Goal: Task Accomplishment & Management: Manage account settings

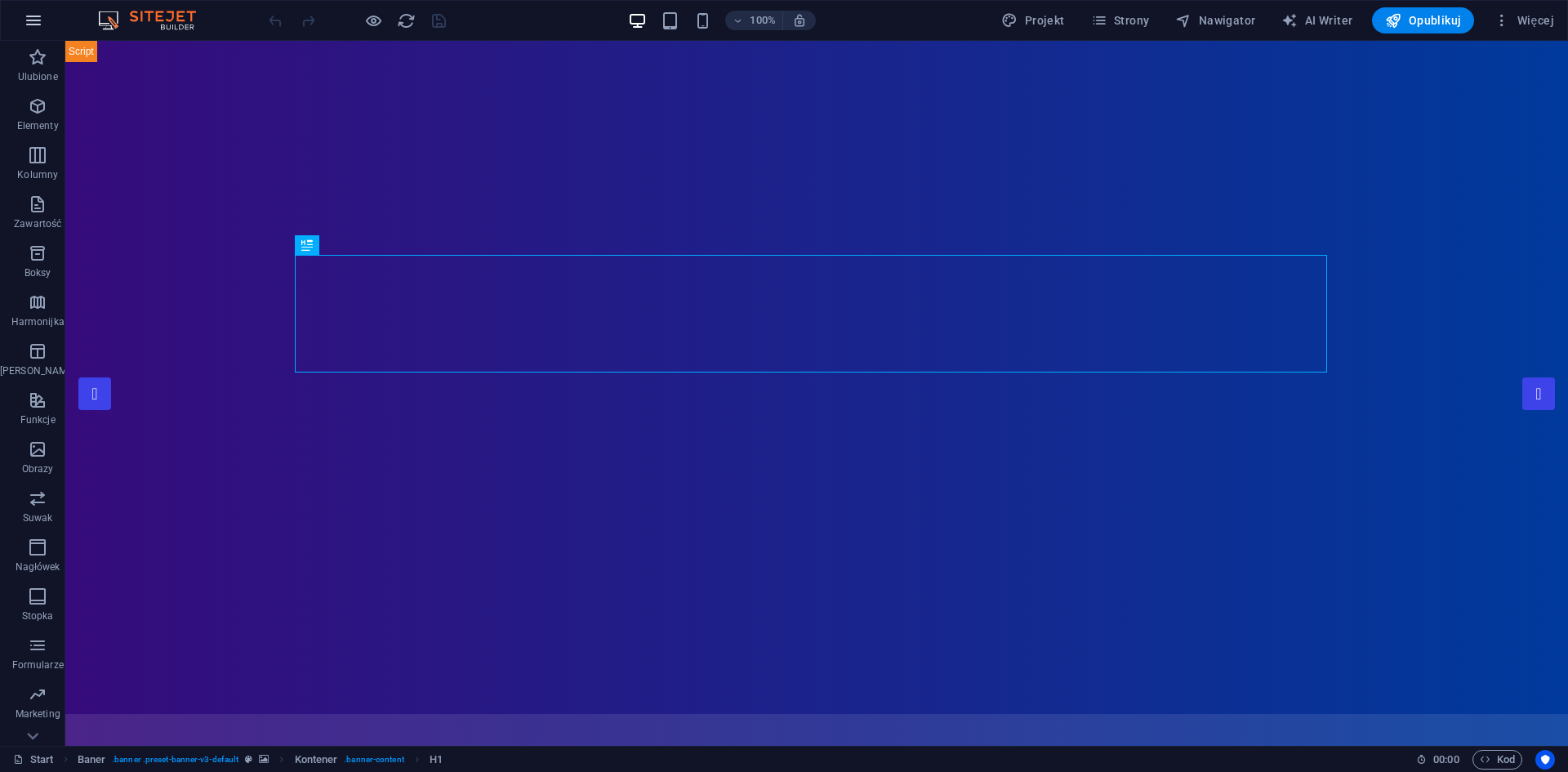
click at [30, 21] on icon "button" at bounding box center [33, 20] width 20 height 20
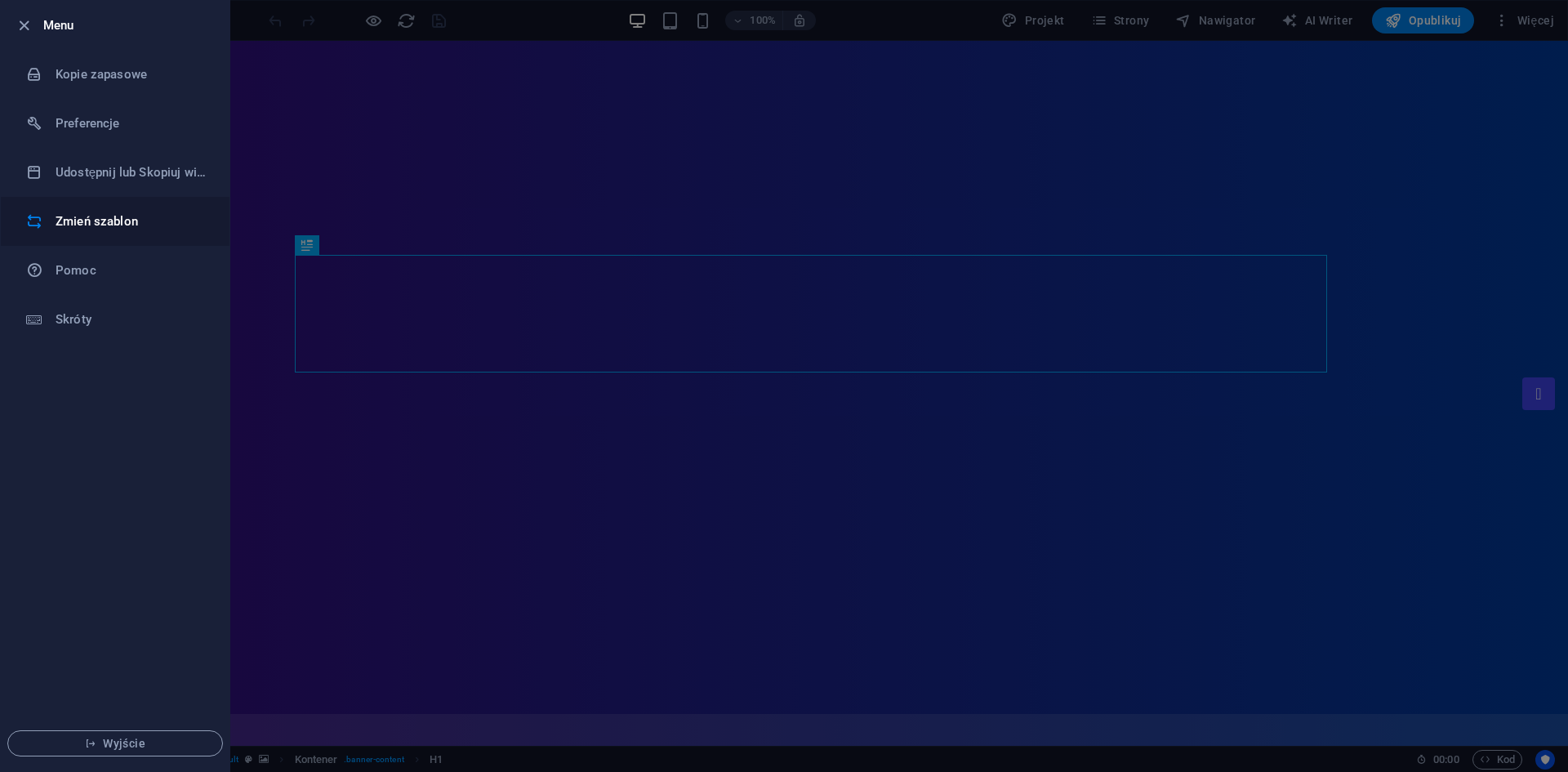
drag, startPoint x: 95, startPoint y: 124, endPoint x: 80, endPoint y: 224, distance: 101.1
click at [80, 224] on ul "Menu Kopie zapasowe Preferencje Udostępnij lub Skopiuj witrynę Zmień szablon Po…" at bounding box center [115, 386] width 228 height 770
click at [81, 225] on h6 "Zmień szablon" at bounding box center [130, 221] width 151 height 20
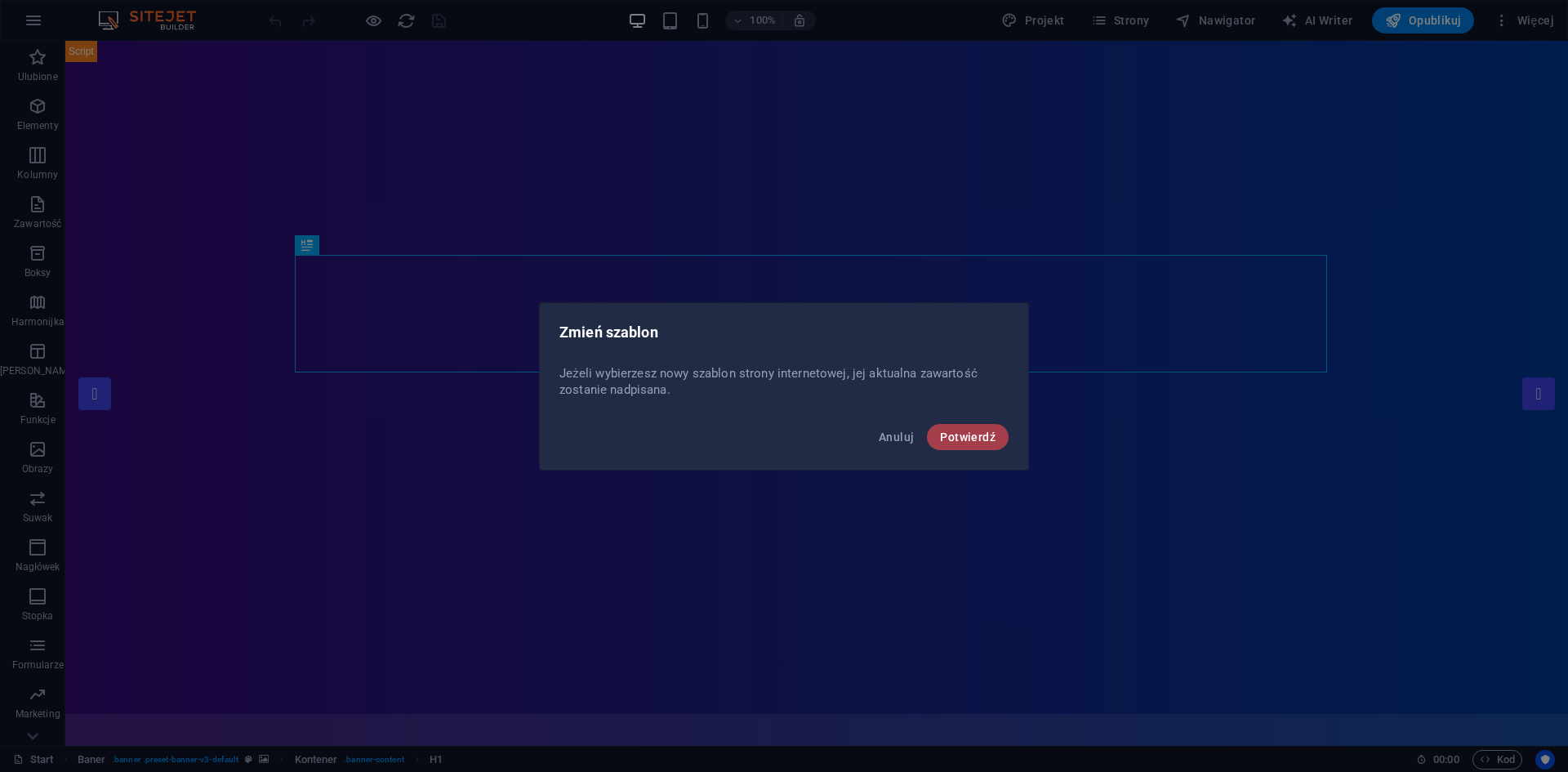
click at [975, 448] on button "Potwierdź" at bounding box center [968, 436] width 82 height 26
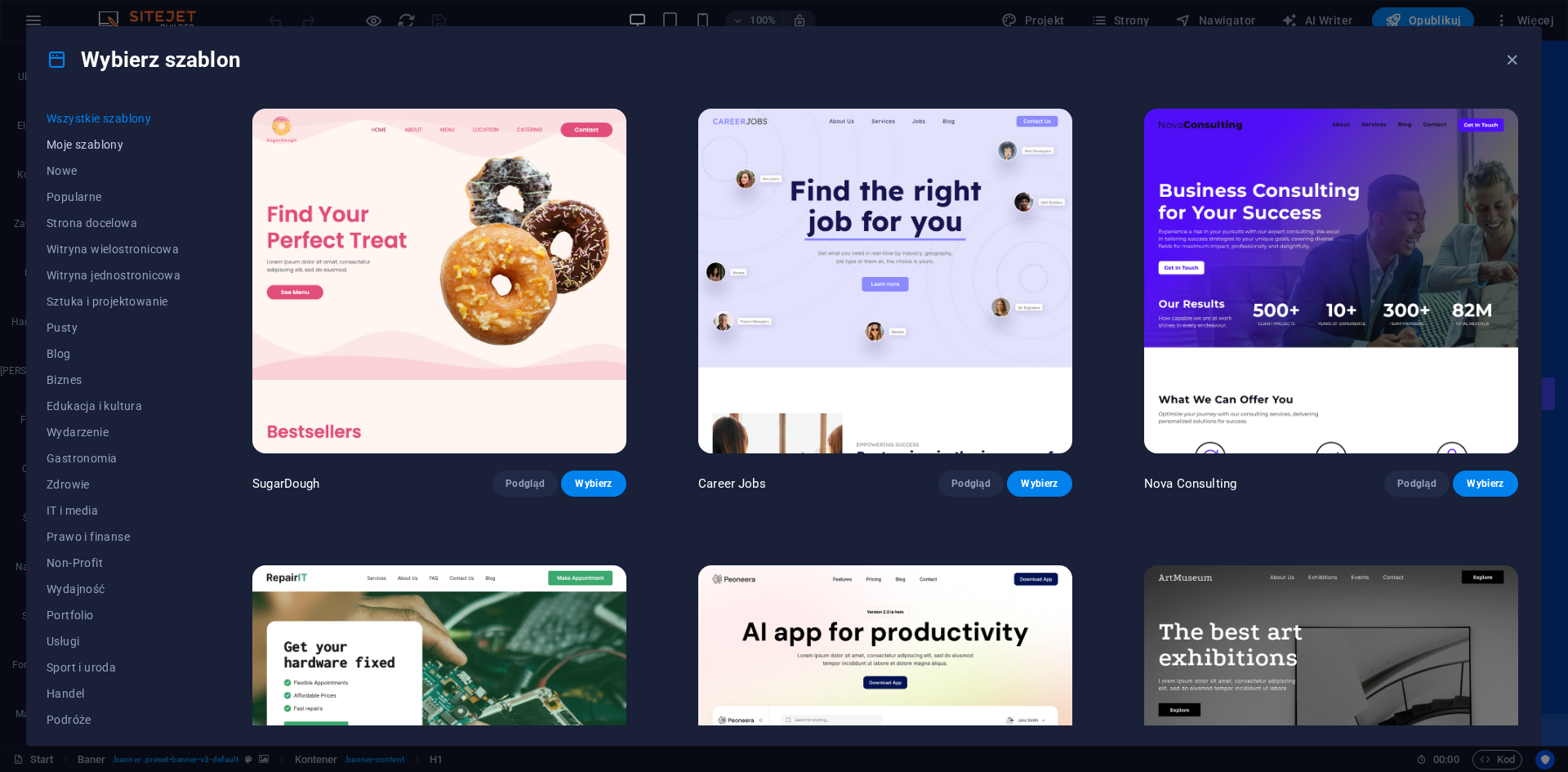
click at [103, 139] on span "Moje szablony" at bounding box center [113, 145] width 134 height 13
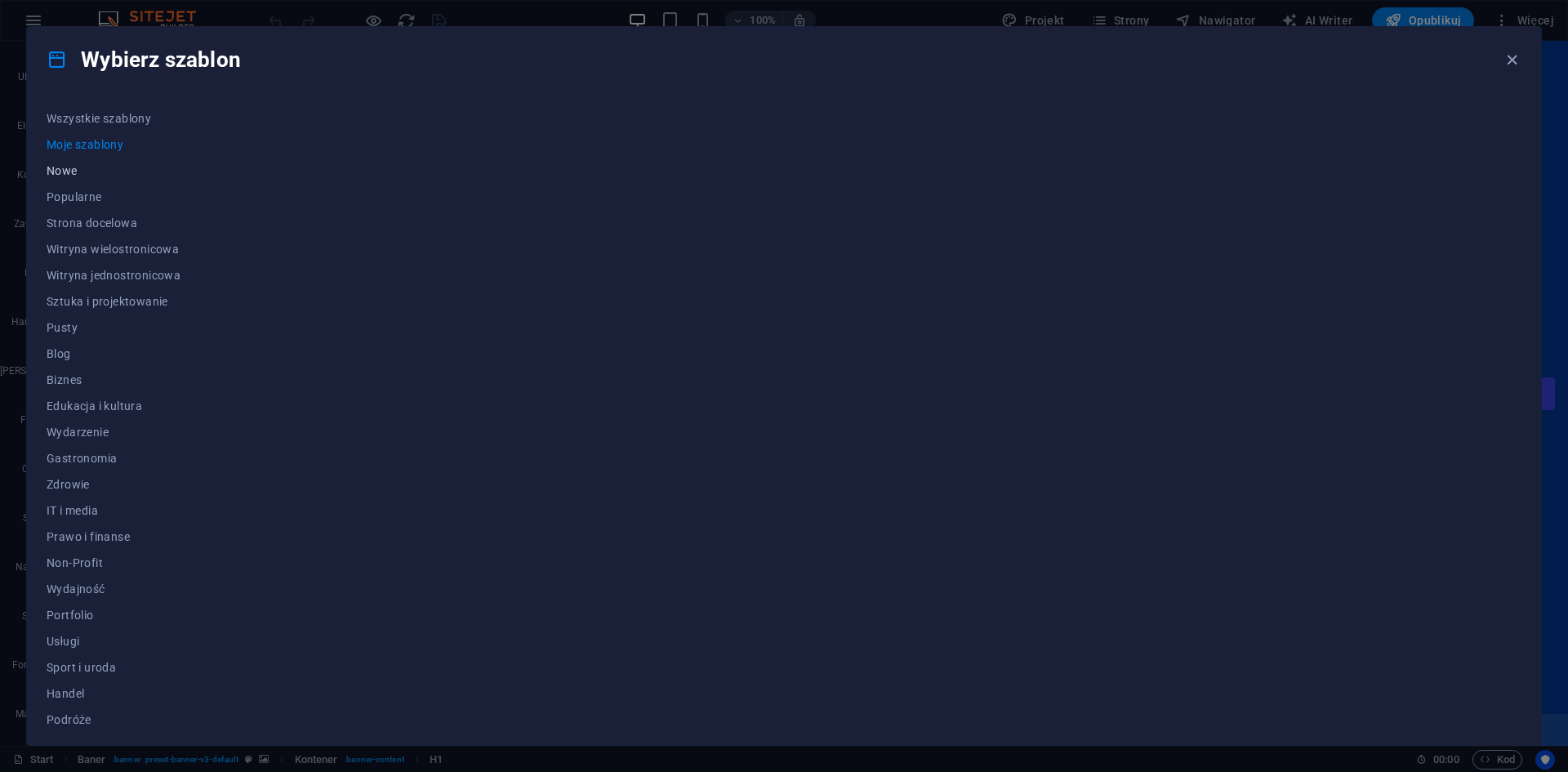
click at [79, 166] on span "Nowe" at bounding box center [113, 170] width 134 height 13
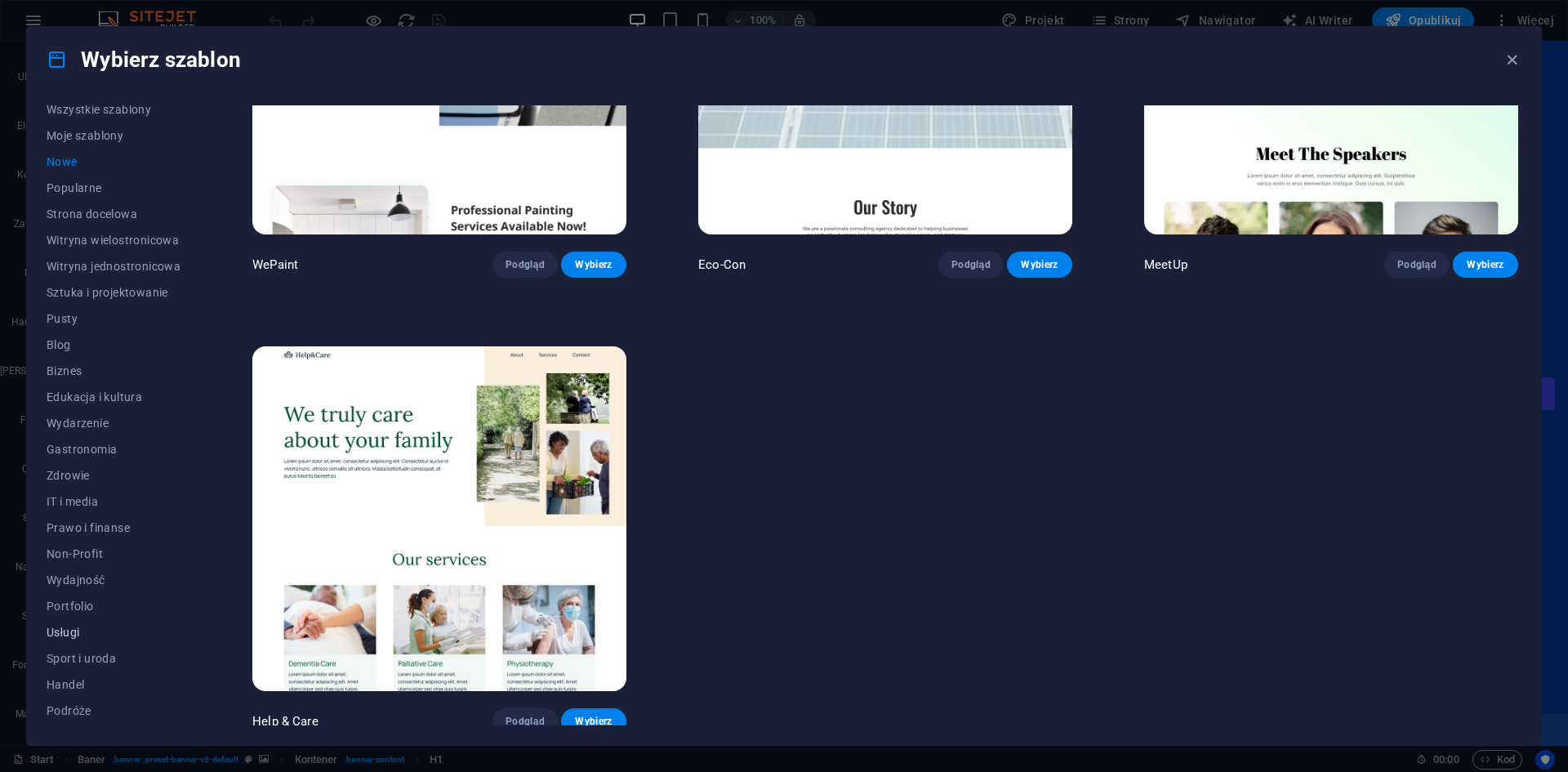
scroll to position [33, 0]
click at [103, 722] on button "Wireframe" at bounding box center [113, 711] width 134 height 26
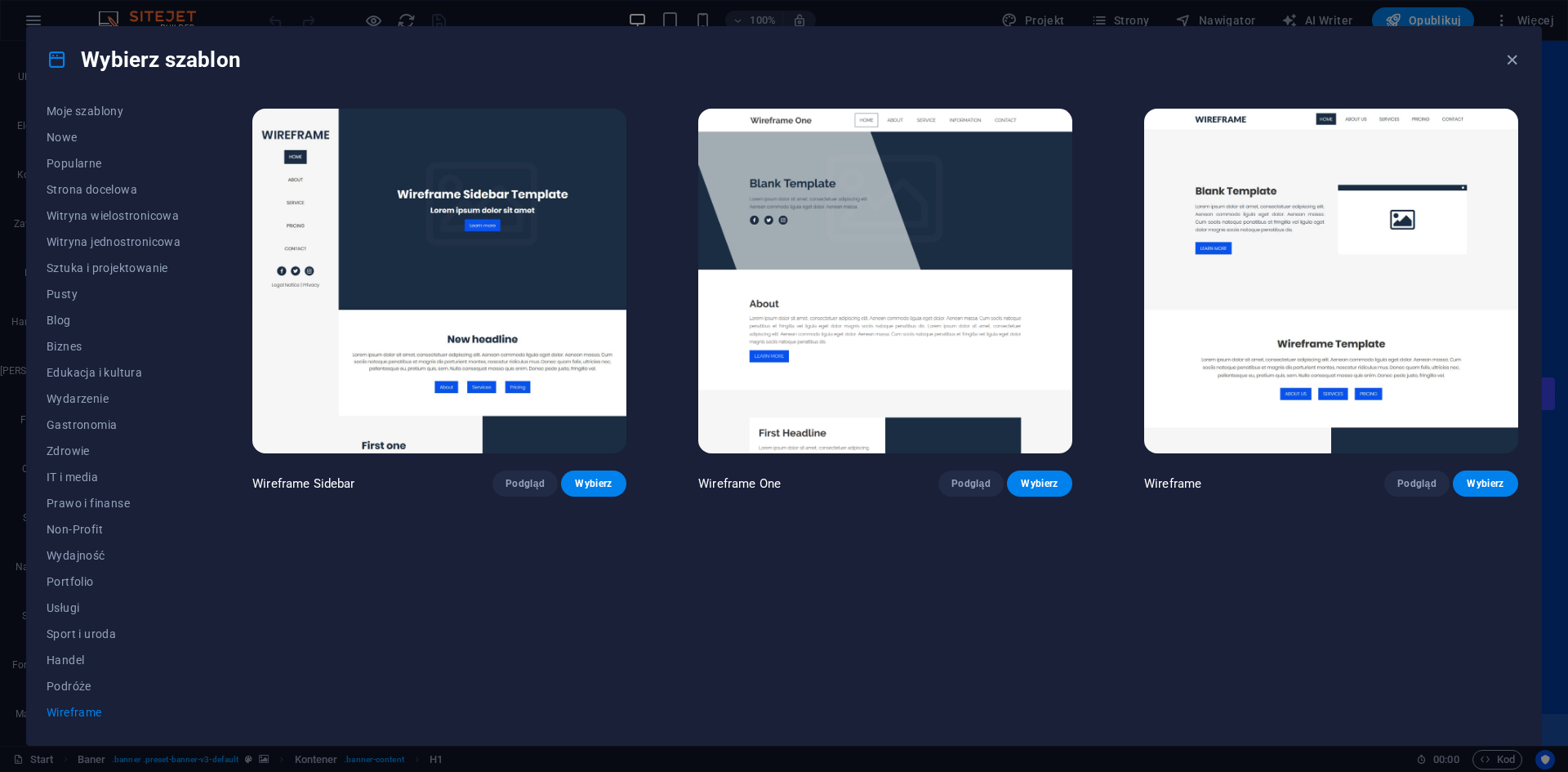
scroll to position [0, 0]
click at [93, 707] on span "Wireframe" at bounding box center [113, 712] width 134 height 13
click at [77, 687] on span "Podróże" at bounding box center [113, 686] width 134 height 13
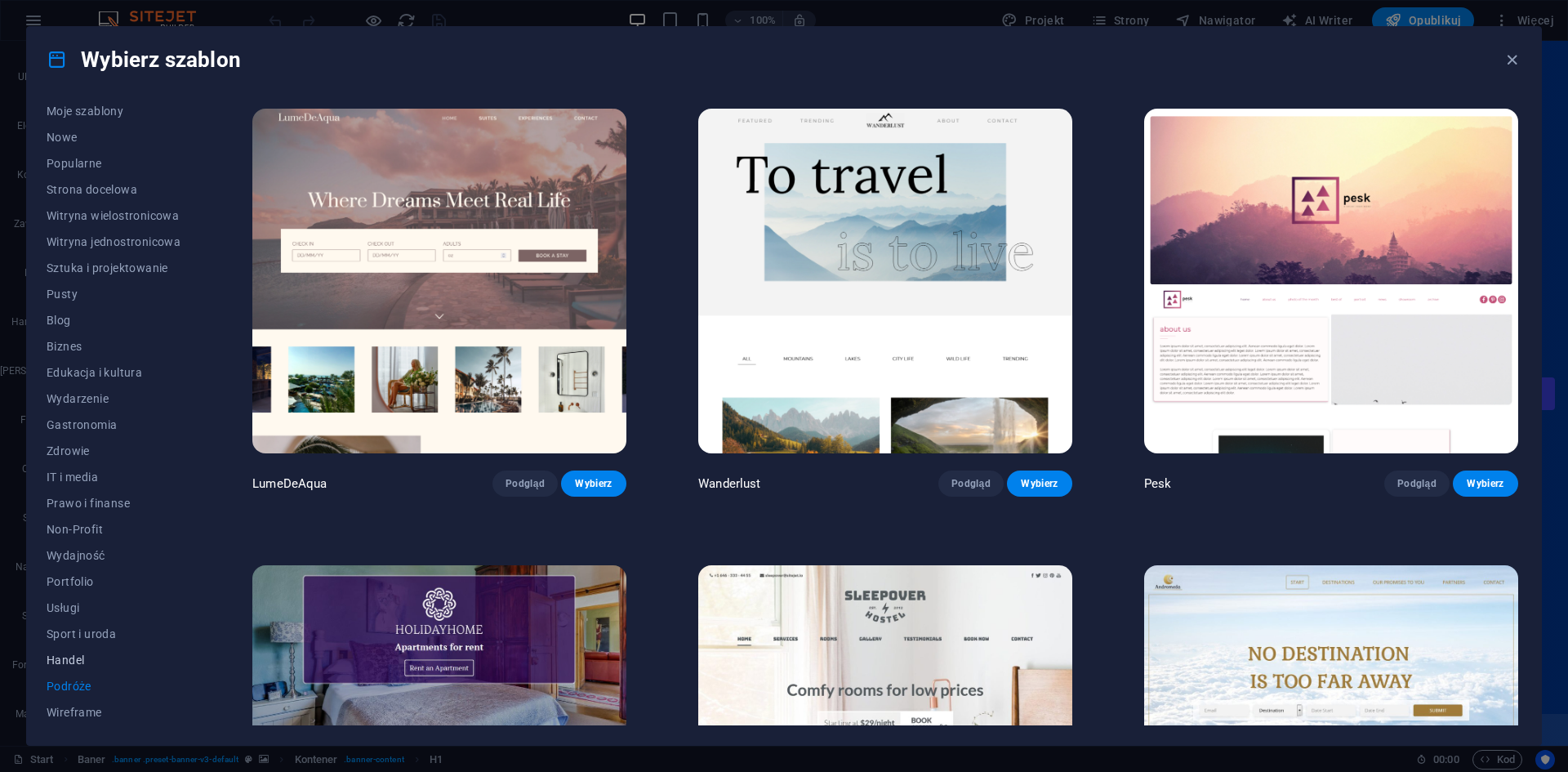
click at [72, 667] on button "Handel" at bounding box center [113, 660] width 134 height 26
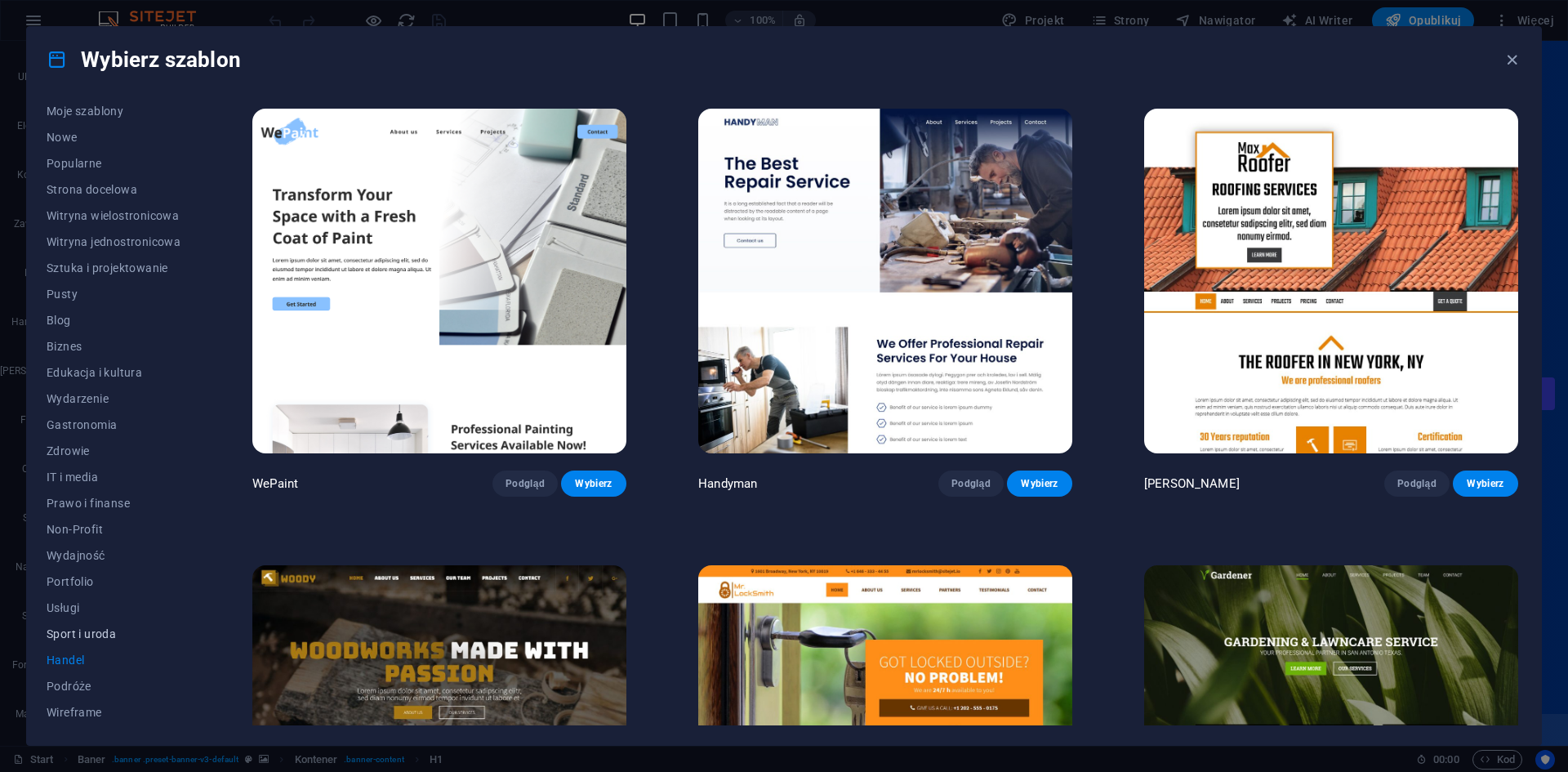
click at [78, 630] on span "Sport i uroda" at bounding box center [113, 634] width 134 height 13
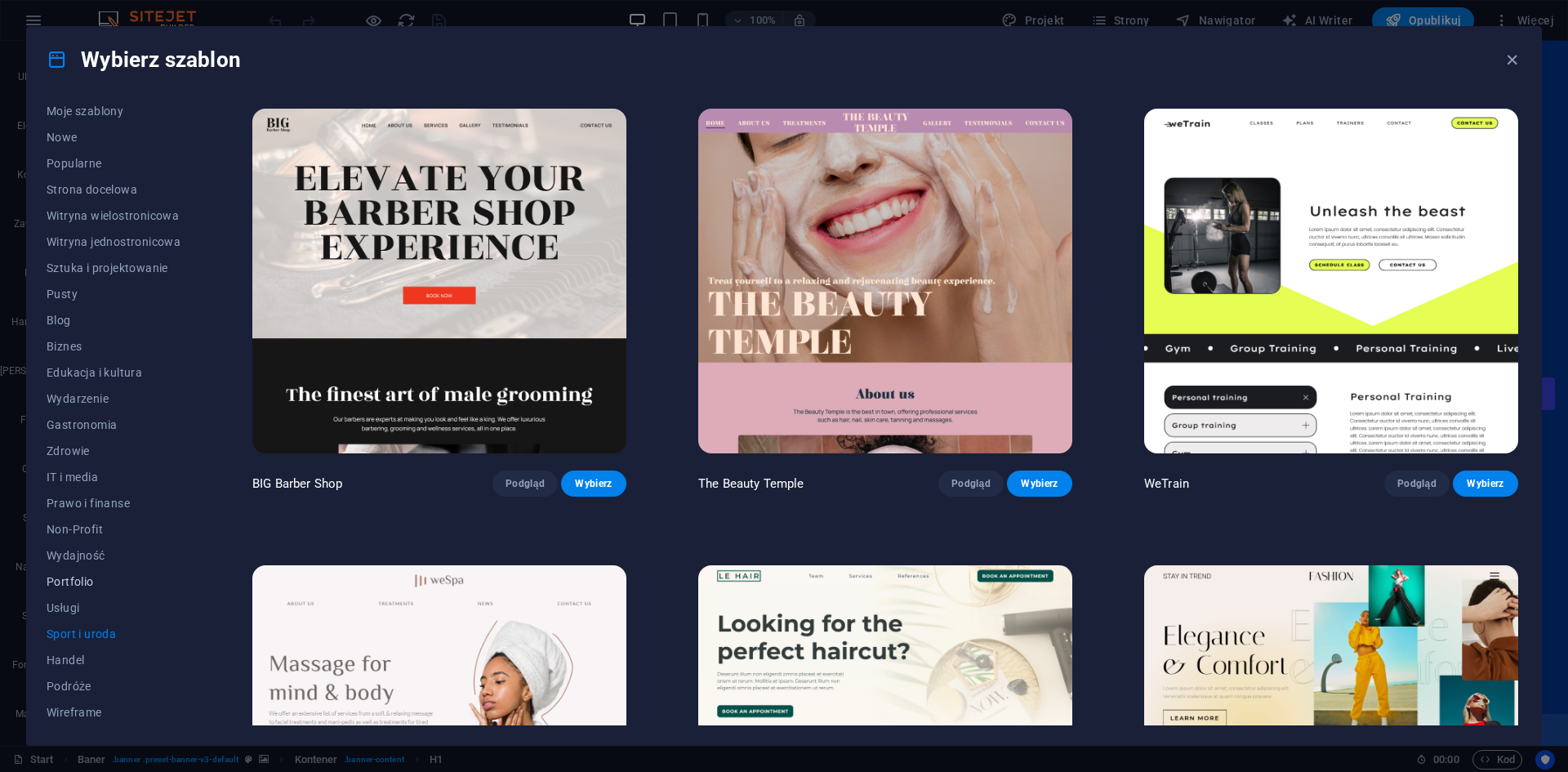
click at [96, 579] on span "Portfolio" at bounding box center [113, 582] width 134 height 13
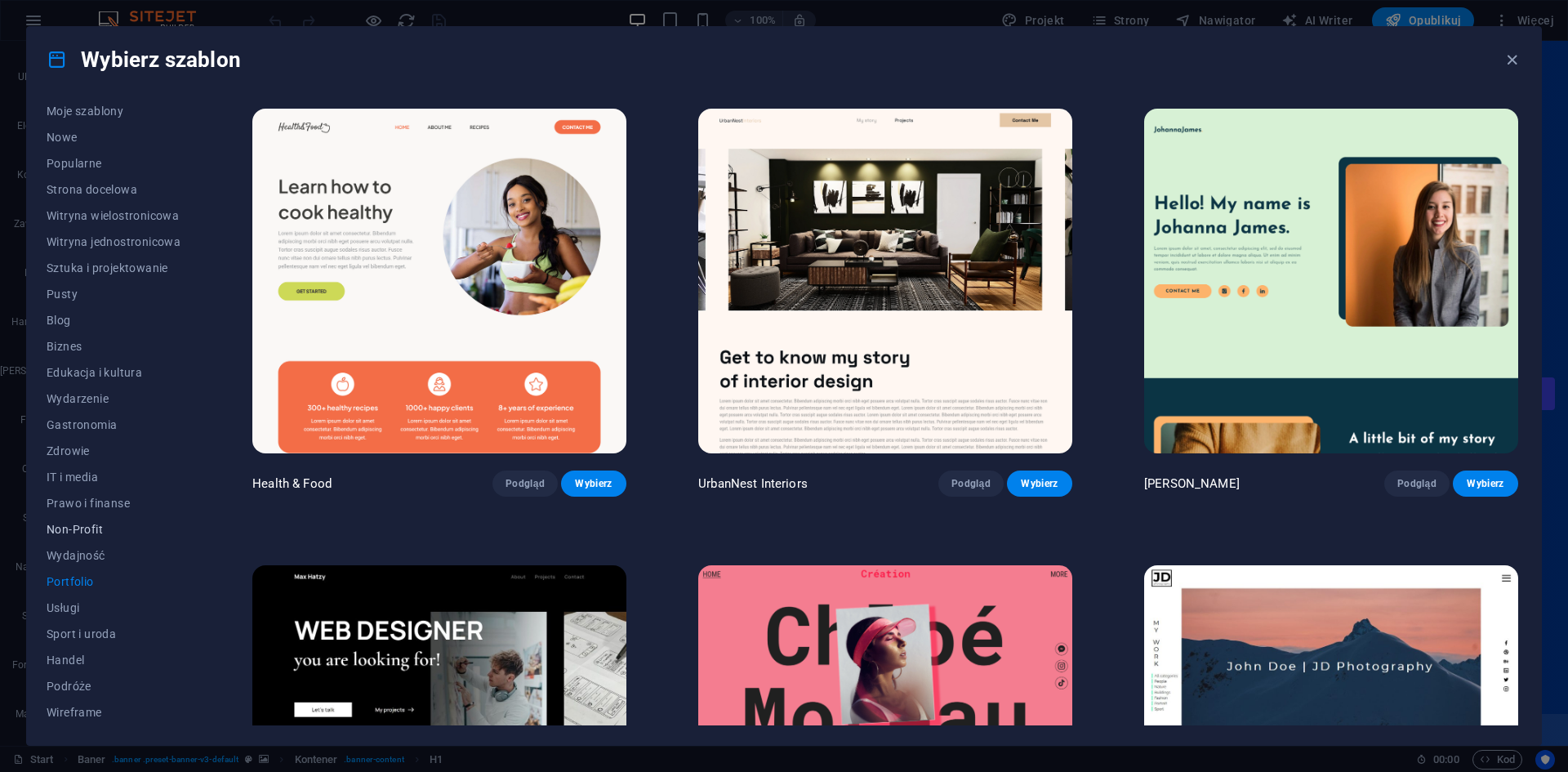
click at [124, 524] on span "Non-Profit" at bounding box center [113, 529] width 134 height 13
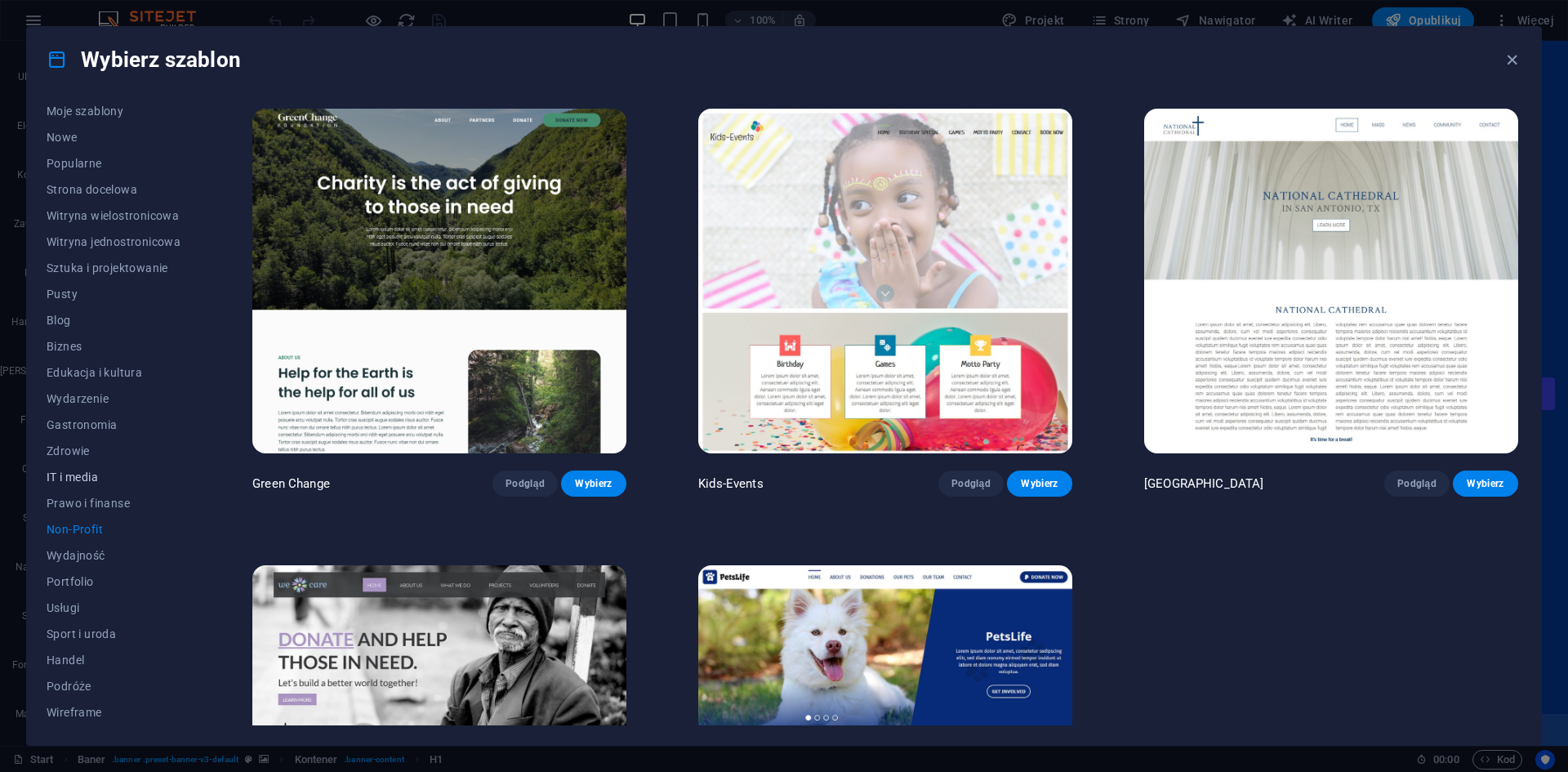
click at [117, 474] on span "IT i media" at bounding box center [113, 477] width 134 height 13
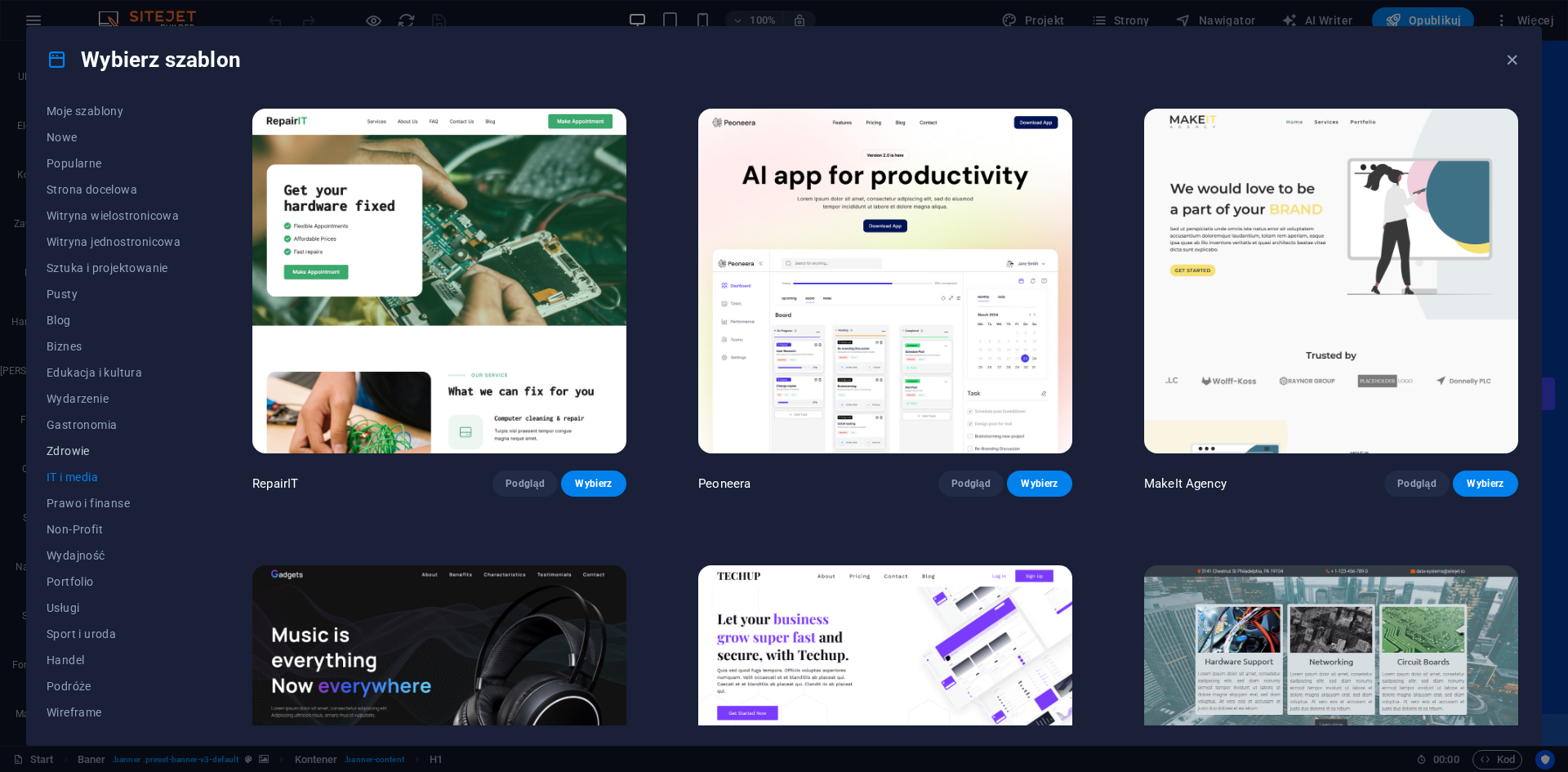
click at [115, 443] on button "Zdrowie" at bounding box center [113, 450] width 134 height 26
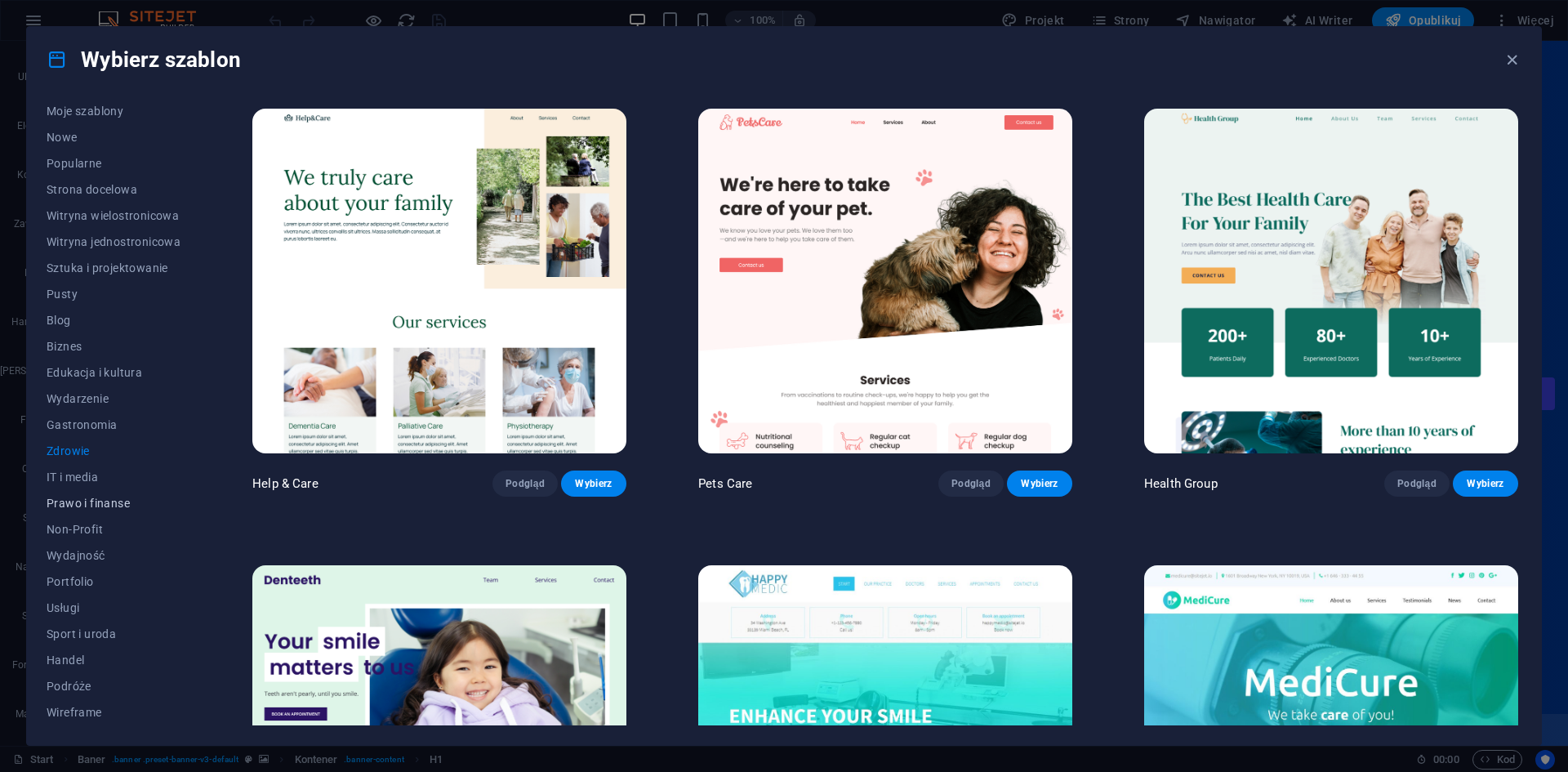
click at [90, 510] on button "Prawo i finanse" at bounding box center [113, 503] width 134 height 26
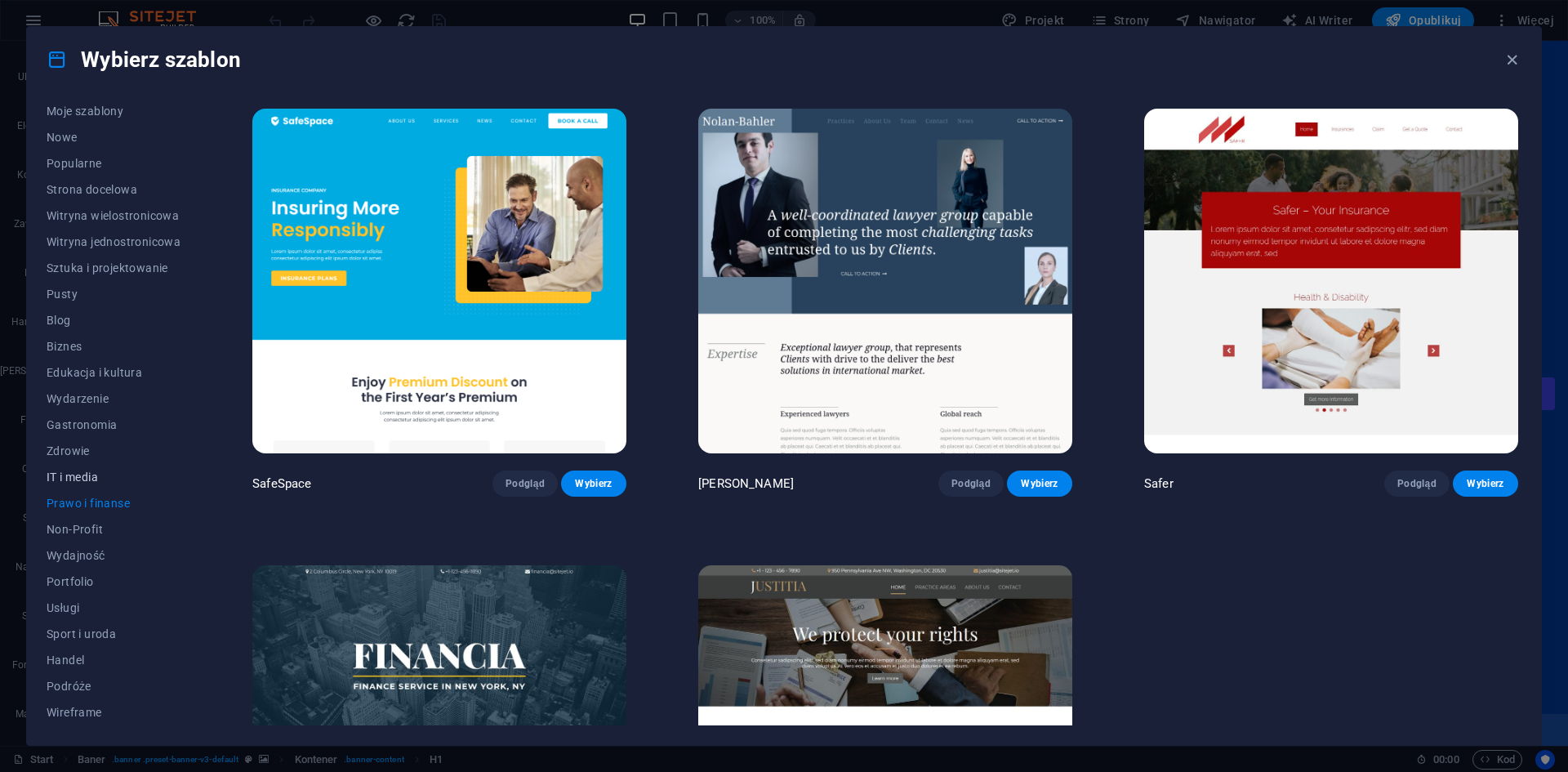
click at [86, 474] on span "IT i media" at bounding box center [113, 477] width 134 height 13
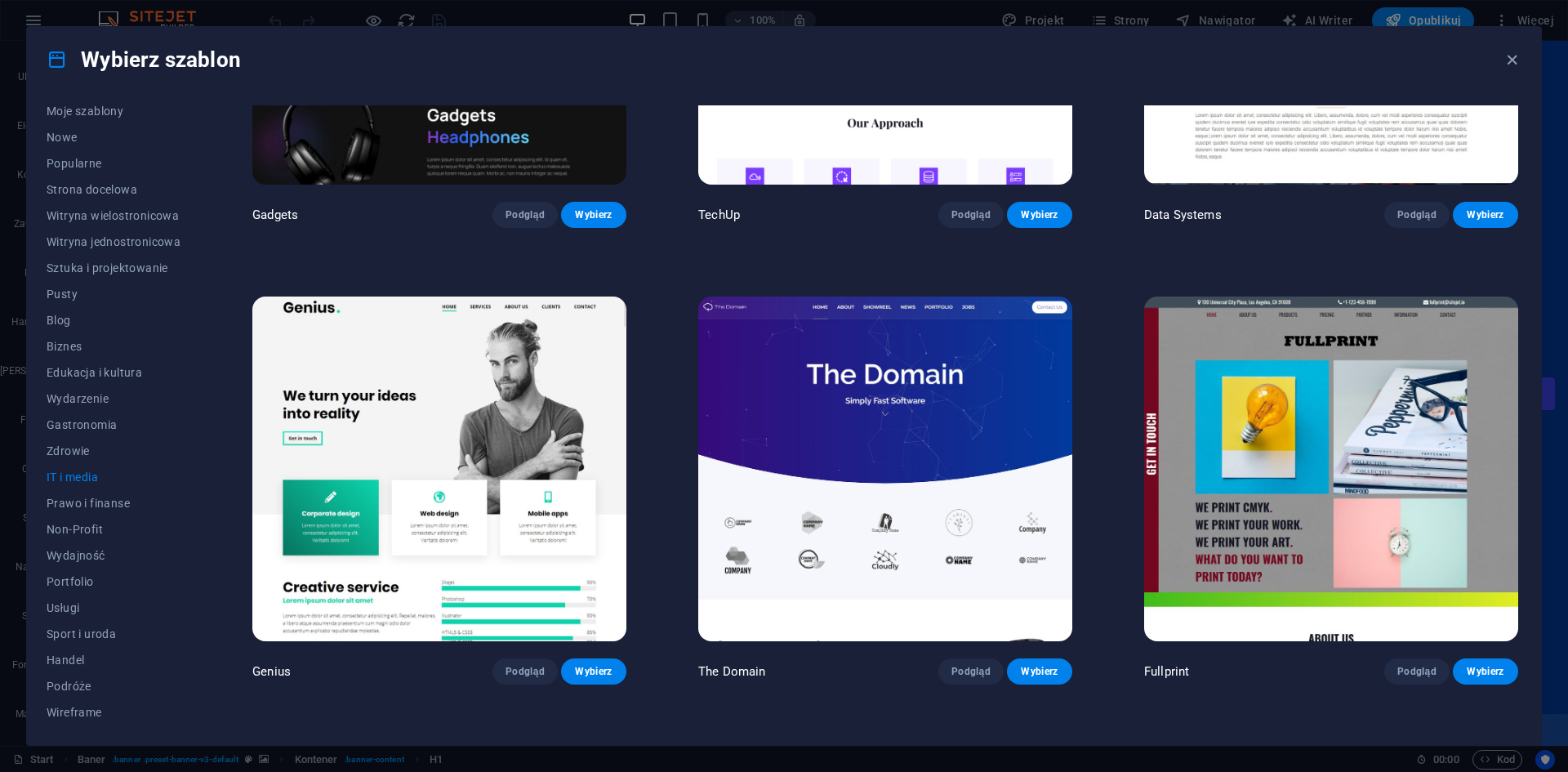
scroll to position [399, 0]
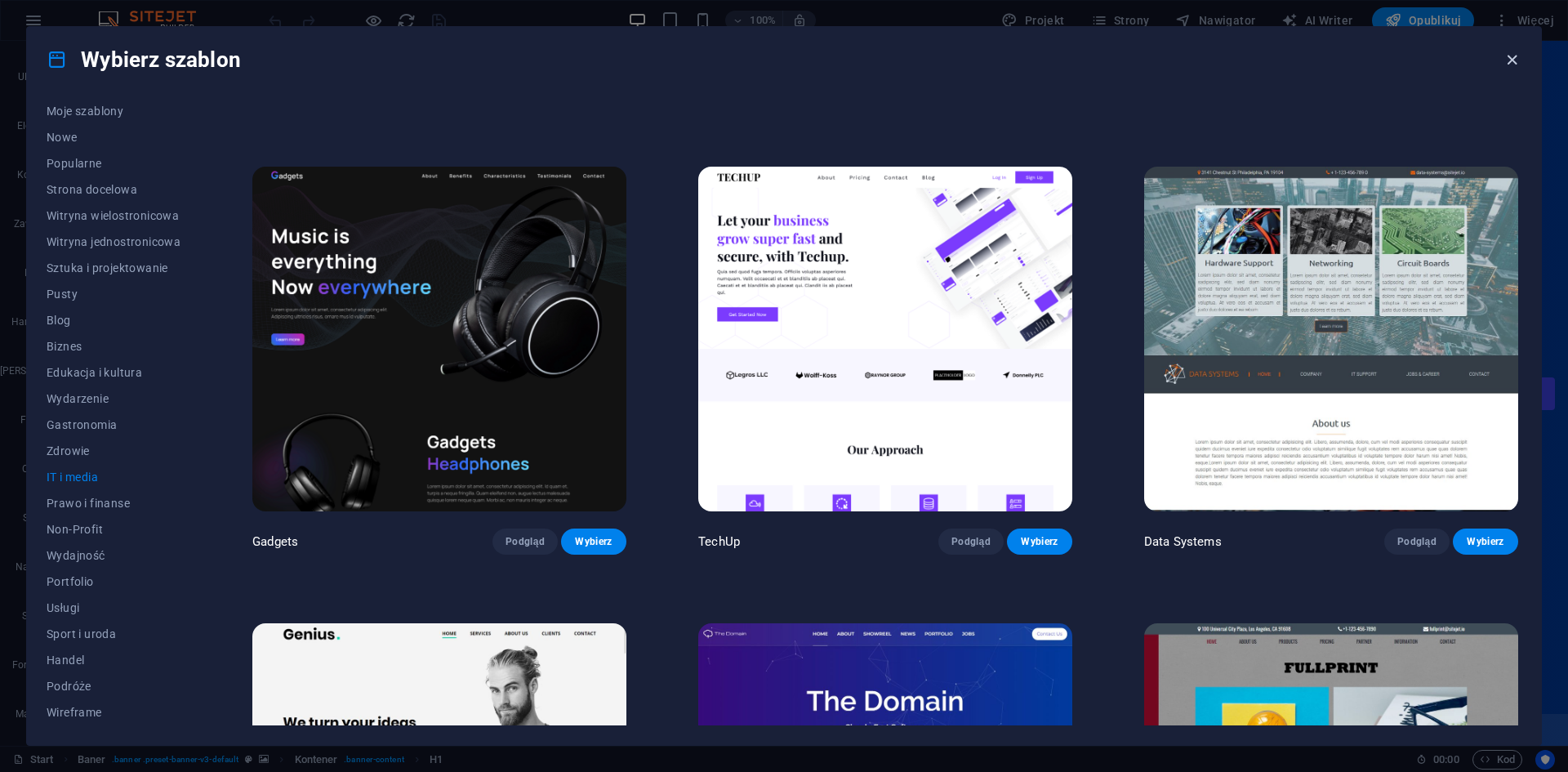
click at [1510, 55] on icon "button" at bounding box center [1513, 60] width 19 height 19
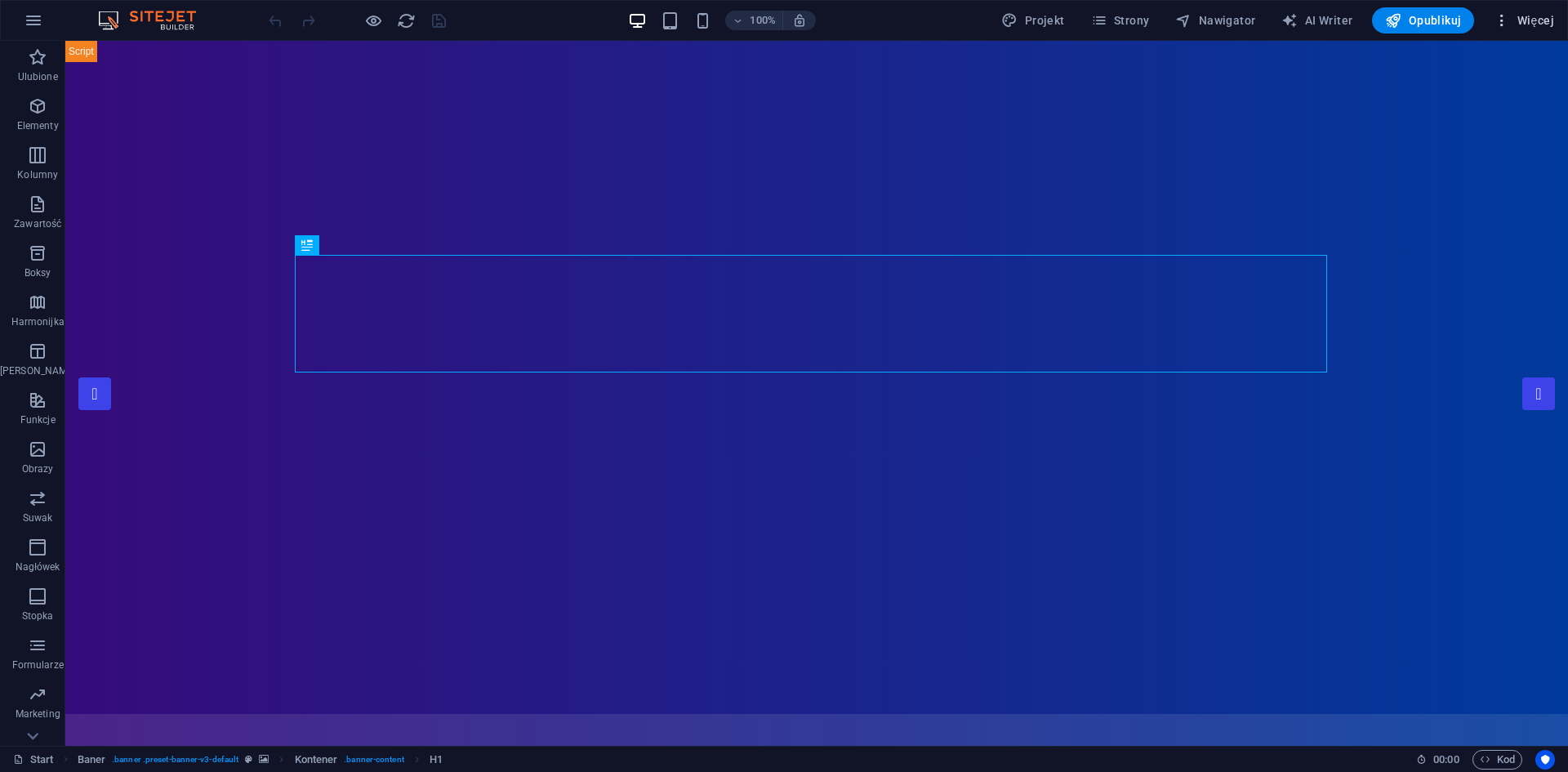
click at [1499, 14] on icon "button" at bounding box center [1501, 20] width 16 height 16
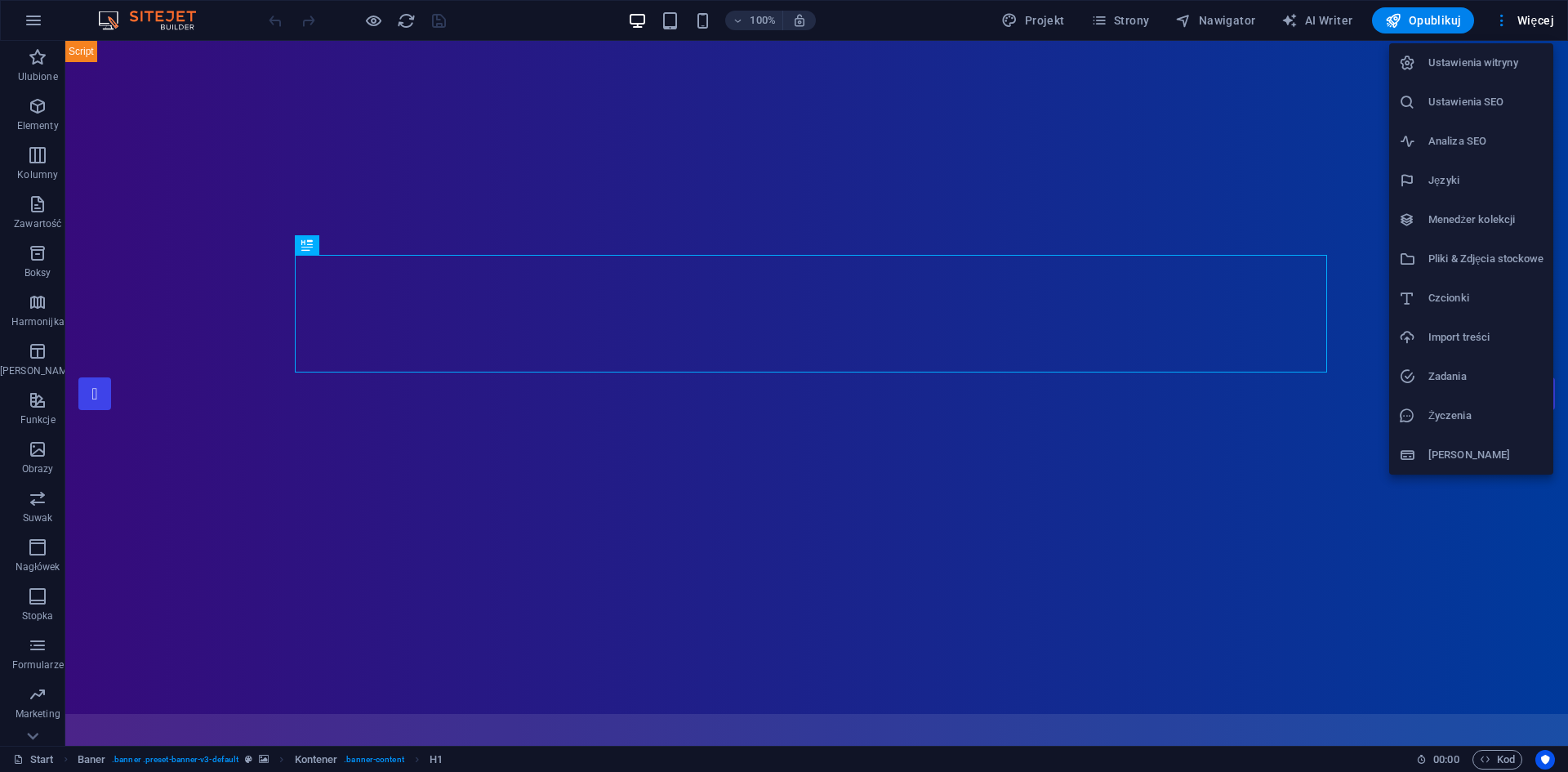
click at [1464, 67] on h6 "Ustawienia witryny" at bounding box center [1486, 63] width 115 height 20
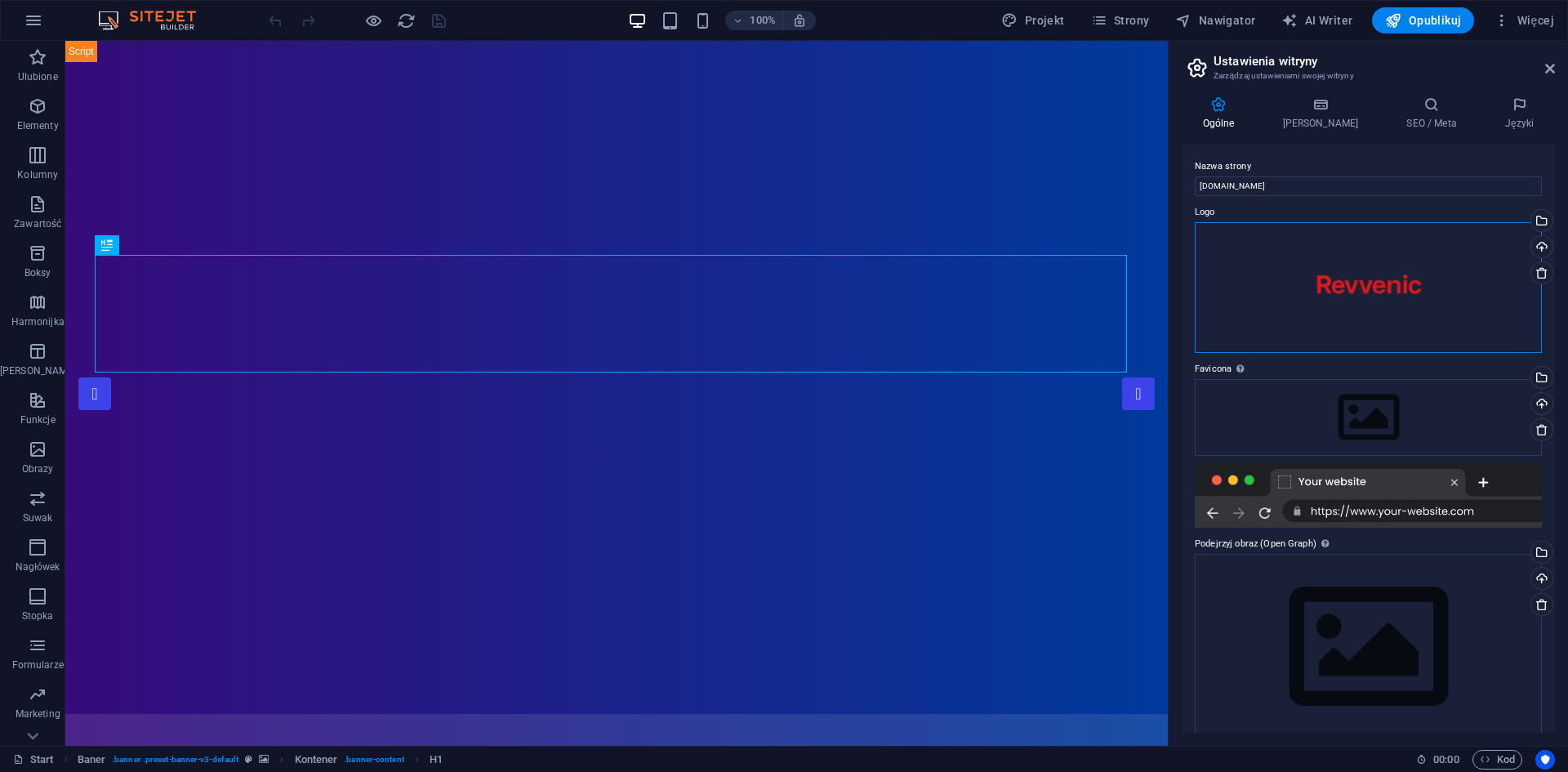
click at [1284, 252] on div "Przeciągnij pliki tutaj, kliknij, aby wybrać pliki lub wybierz pliki z Plików l…" at bounding box center [1368, 287] width 347 height 130
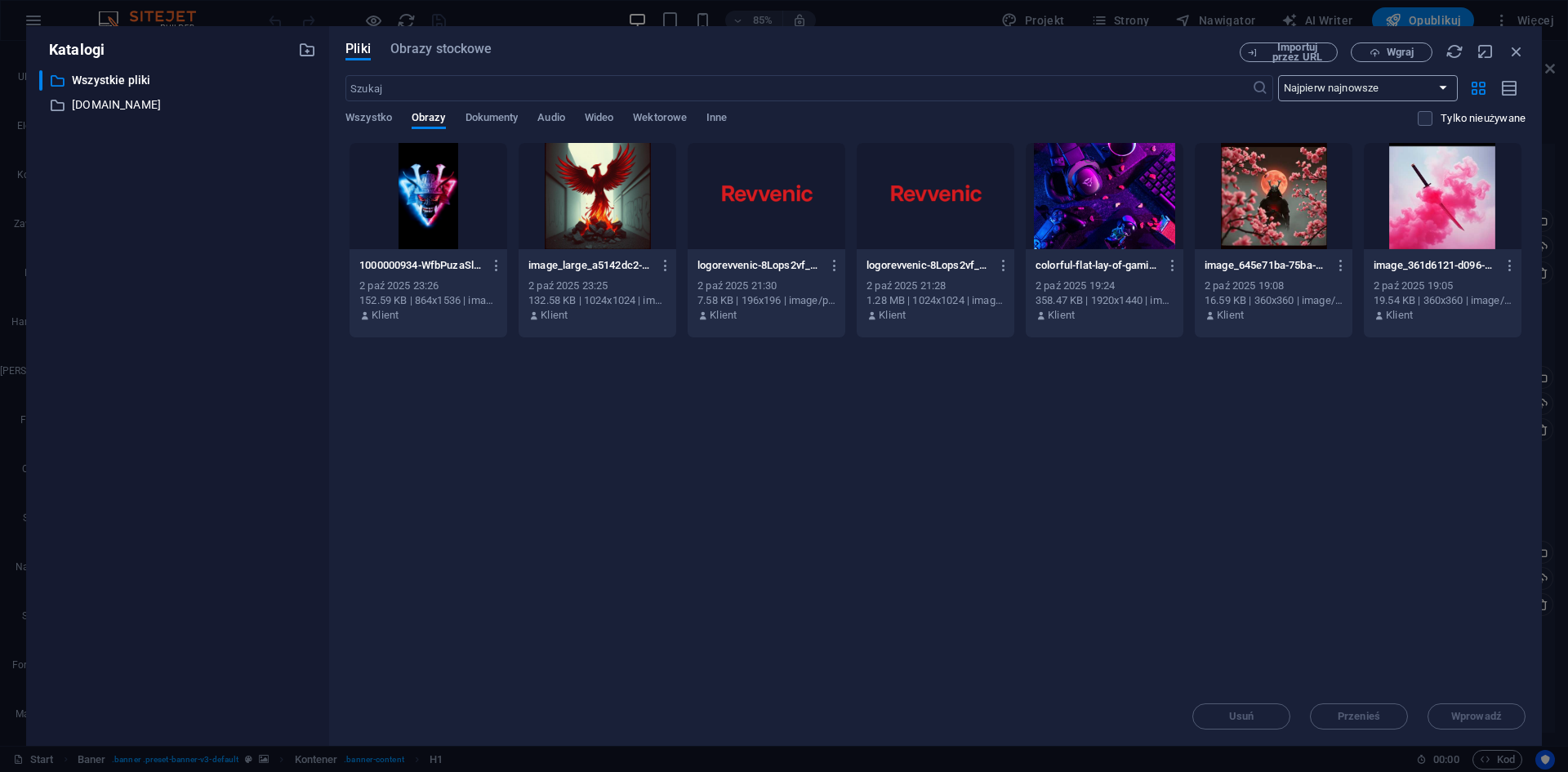
click at [1391, 88] on select "Najpierw najnowsze Najpierw najstarsze Nazwa (A-Z) Nazwa (Z-A) Rozmiar (0-9) Ro…" at bounding box center [1368, 88] width 180 height 26
click at [203, 104] on p "[DOMAIN_NAME]" at bounding box center [179, 105] width 214 height 19
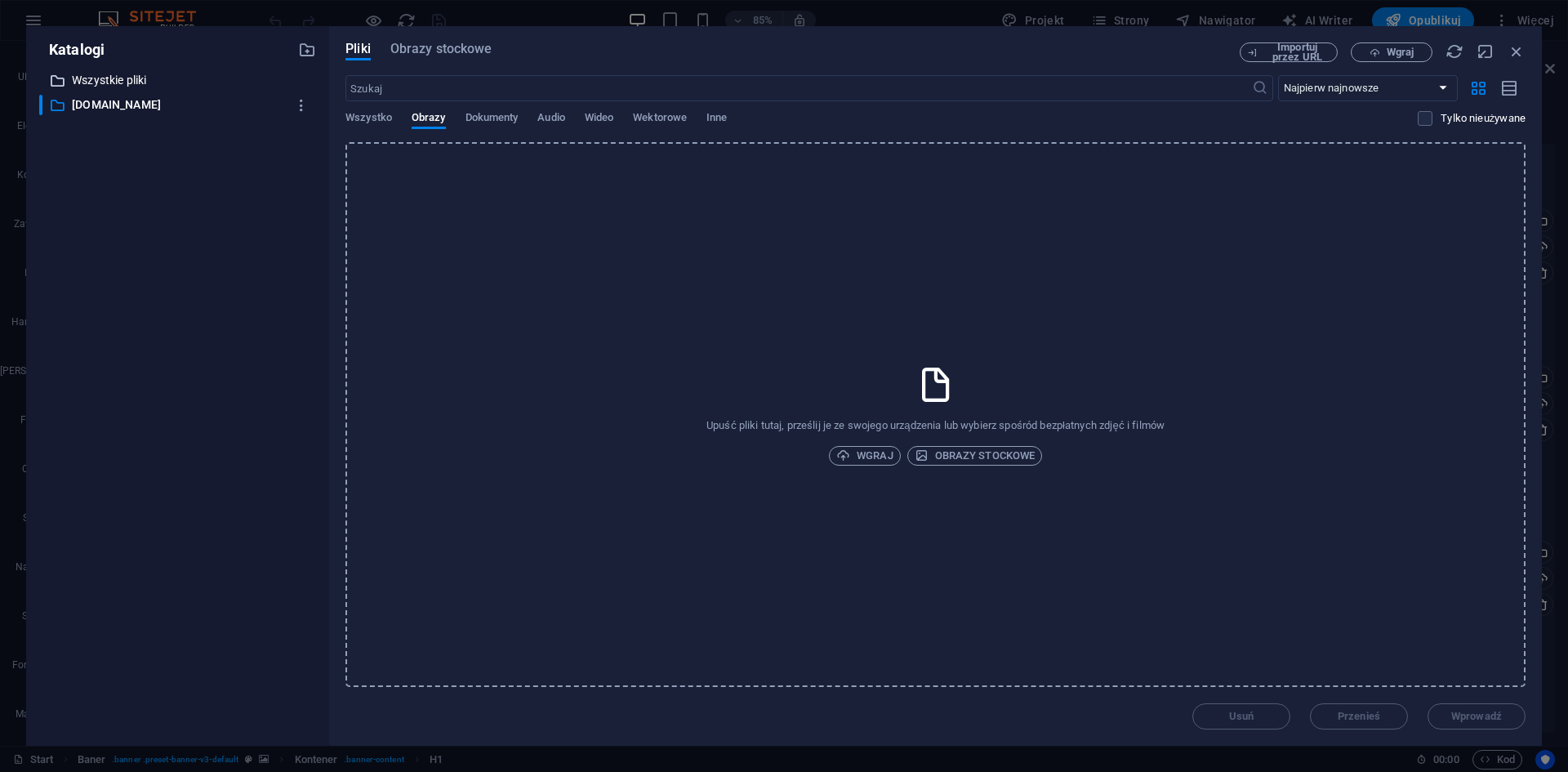
click at [112, 86] on p "Wszystkie pliki" at bounding box center [179, 81] width 214 height 19
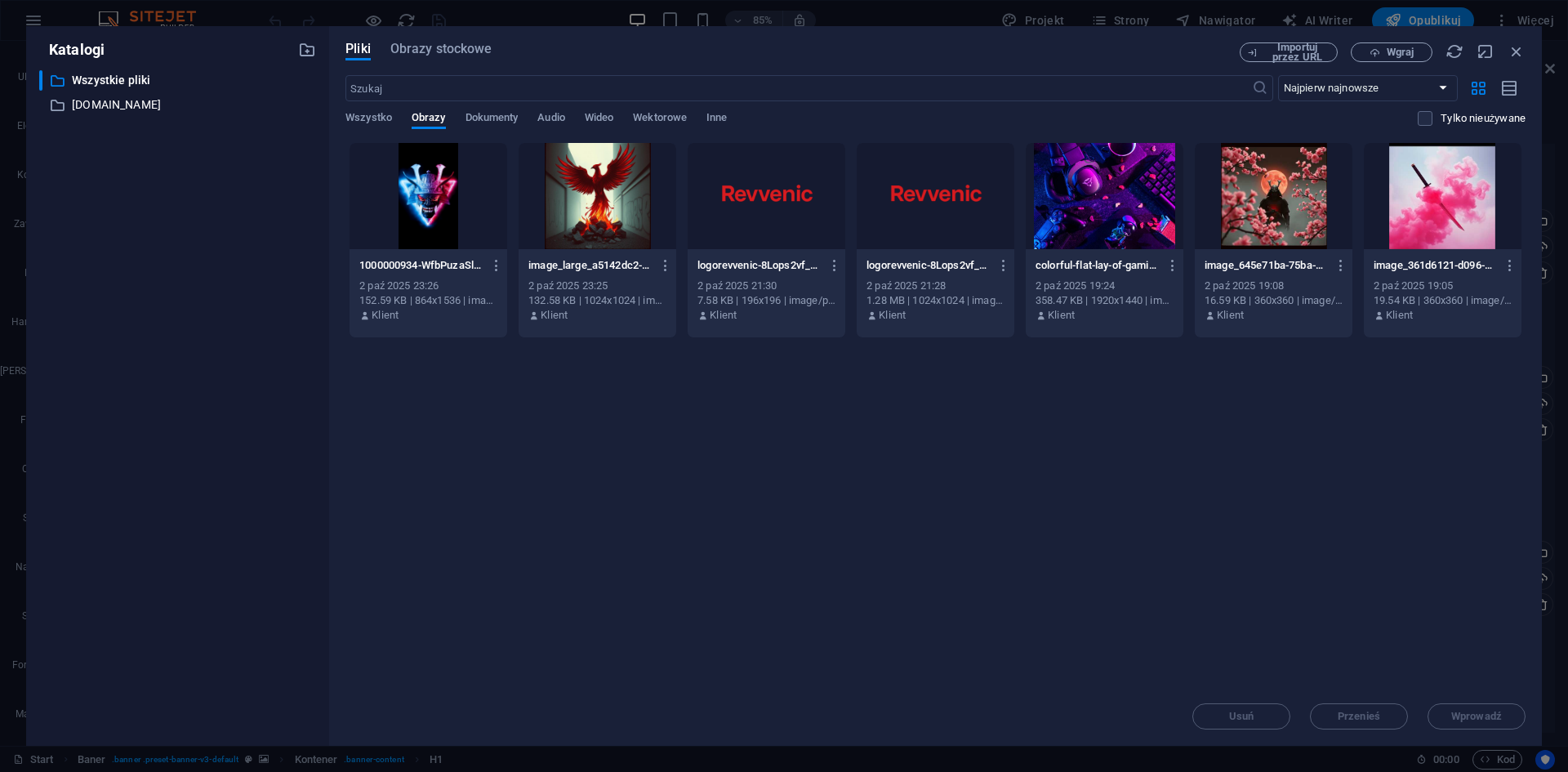
drag, startPoint x: 433, startPoint y: 36, endPoint x: 437, endPoint y: 44, distance: 8.9
click at [432, 37] on div "Pliki Obrazy stockowe Importuj przez URL Wgraj ​ Najpierw najnowsze Najpierw na…" at bounding box center [936, 386] width 1213 height 720
click at [438, 46] on span "Obrazy stockowe" at bounding box center [441, 49] width 102 height 20
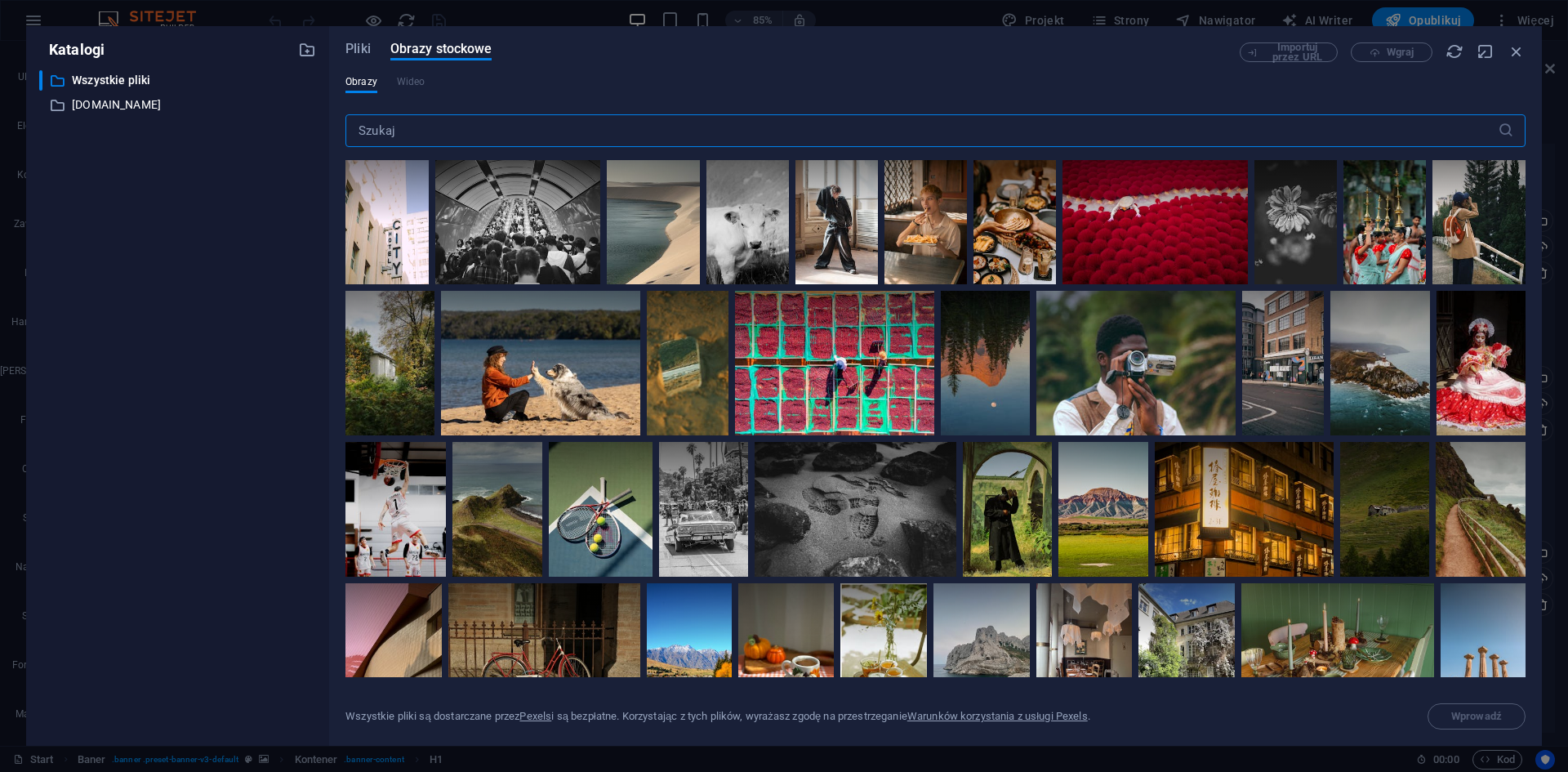
click at [1409, 53] on div "Importuj przez URL Wgraj" at bounding box center [1382, 52] width 286 height 20
click at [1446, 54] on icon "button" at bounding box center [1455, 51] width 18 height 18
click at [793, 115] on input "text" at bounding box center [922, 130] width 1153 height 32
click at [1508, 54] on icon "button" at bounding box center [1517, 51] width 18 height 18
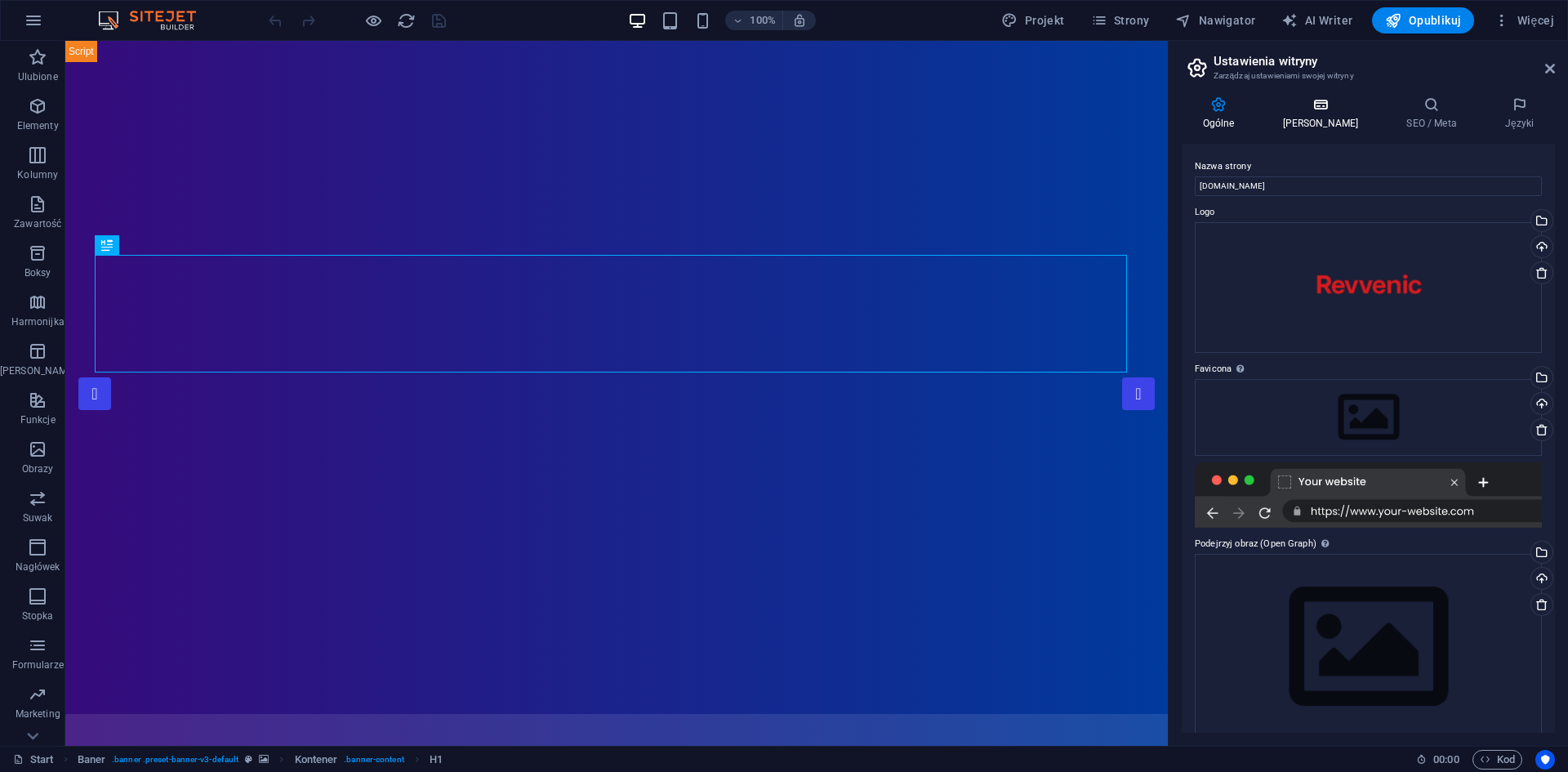
click at [1325, 116] on h4 "[PERSON_NAME]" at bounding box center [1324, 113] width 124 height 34
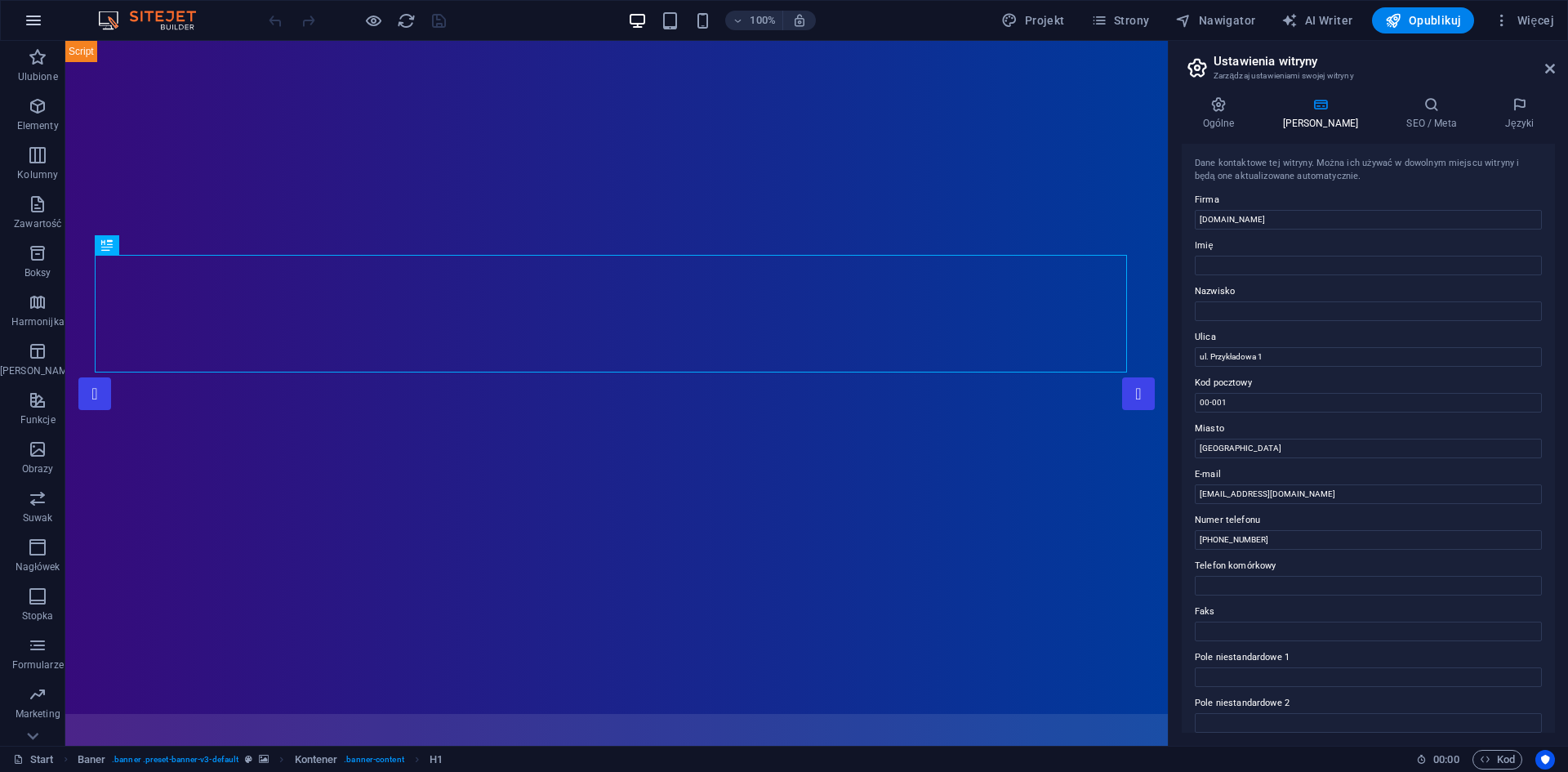
click at [38, 17] on icon "button" at bounding box center [33, 20] width 20 height 20
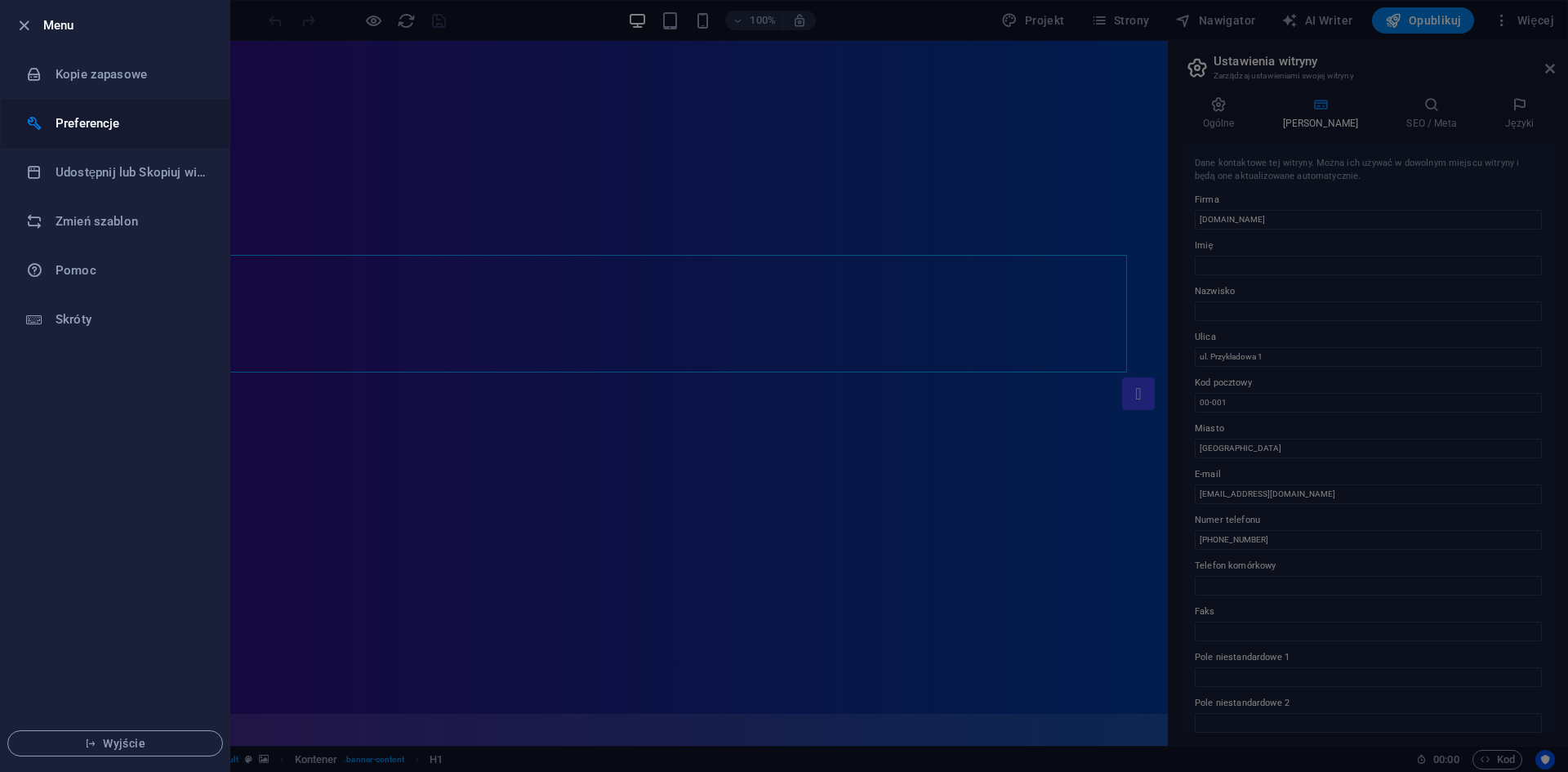
click at [105, 144] on li "Preferencje" at bounding box center [115, 123] width 228 height 49
select select "pl"
select select "dark"
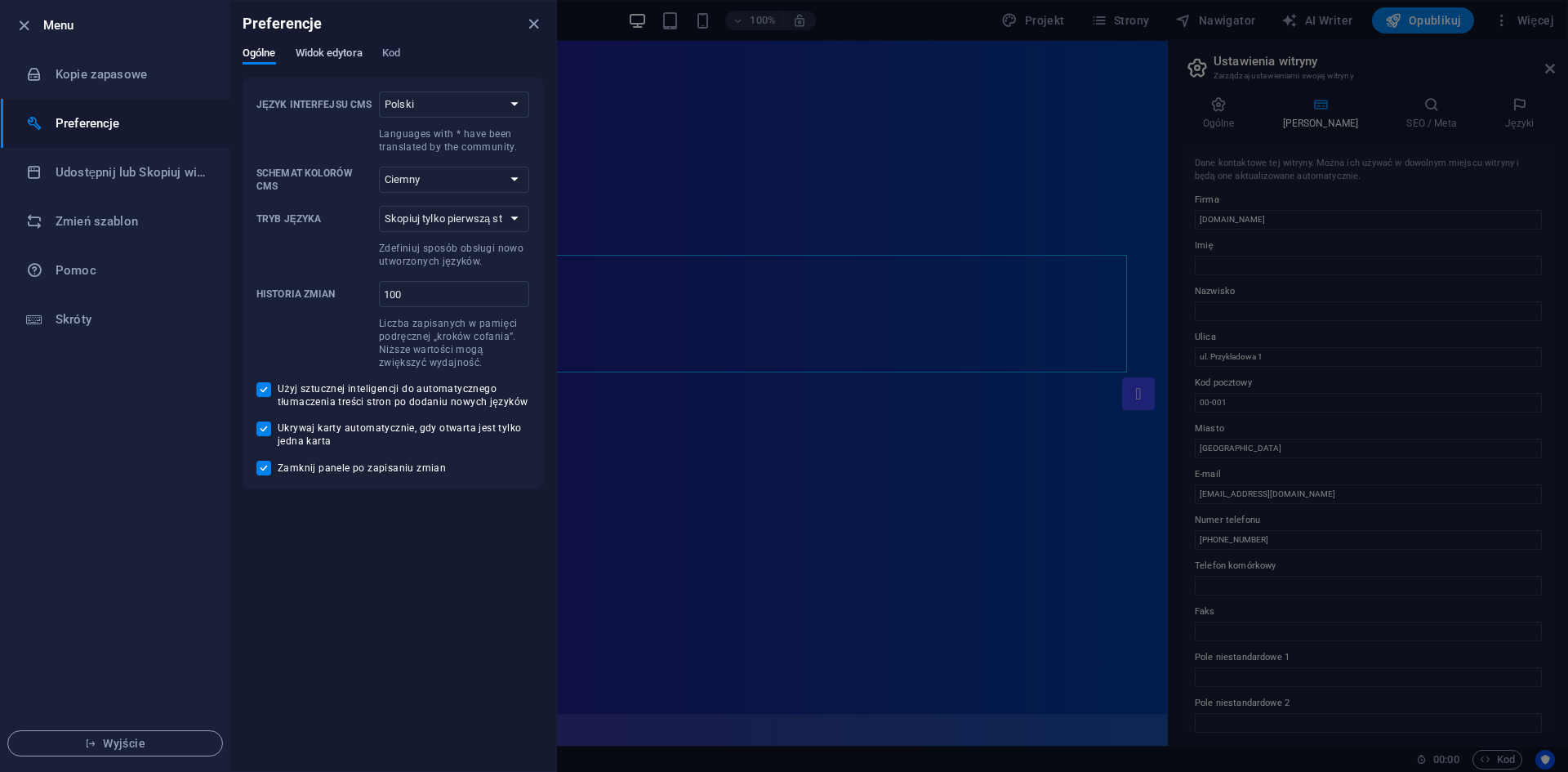
click at [334, 53] on span "Widok edytora" at bounding box center [329, 54] width 67 height 23
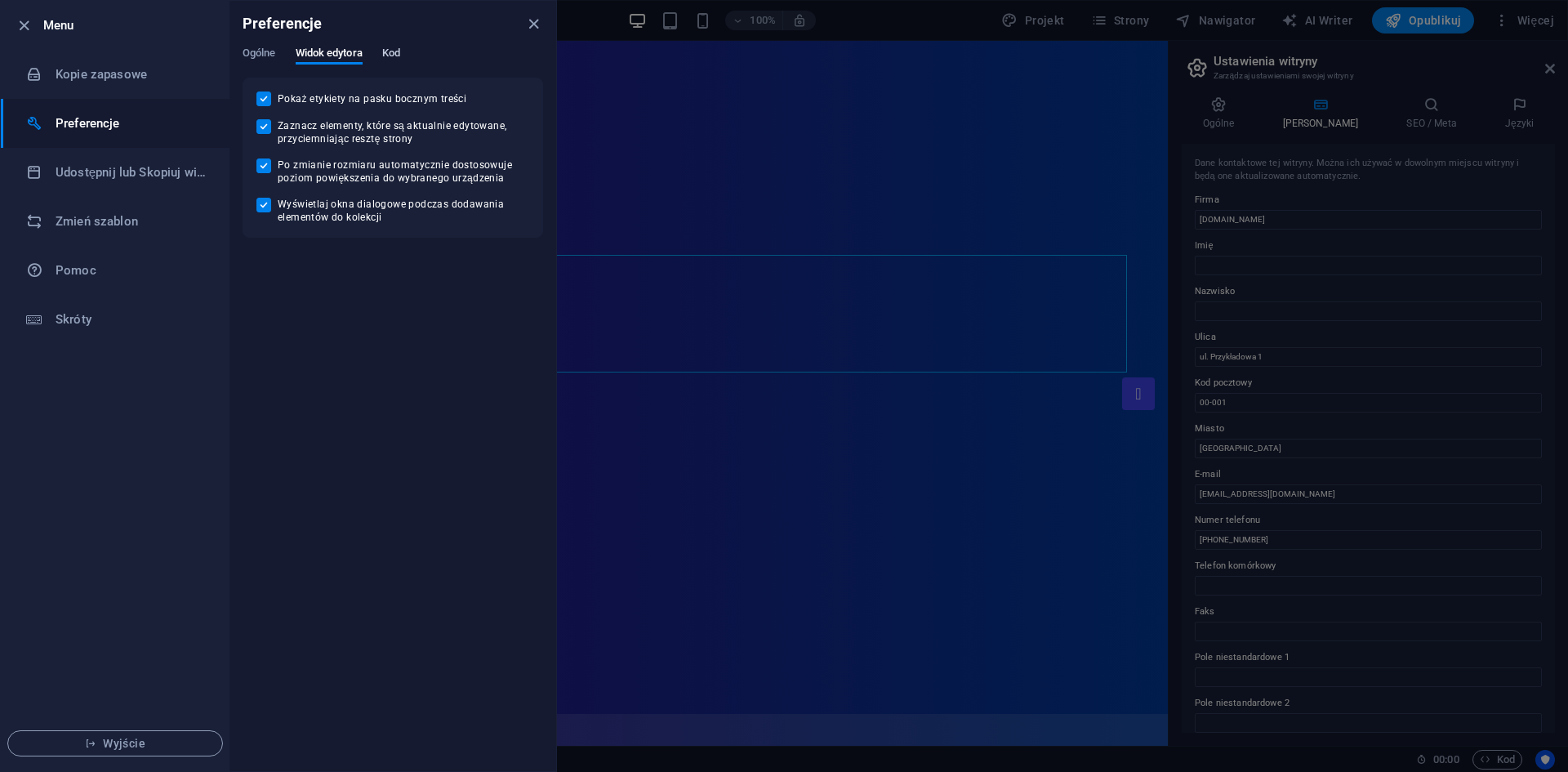
click at [399, 58] on span "Kod" at bounding box center [391, 54] width 18 height 23
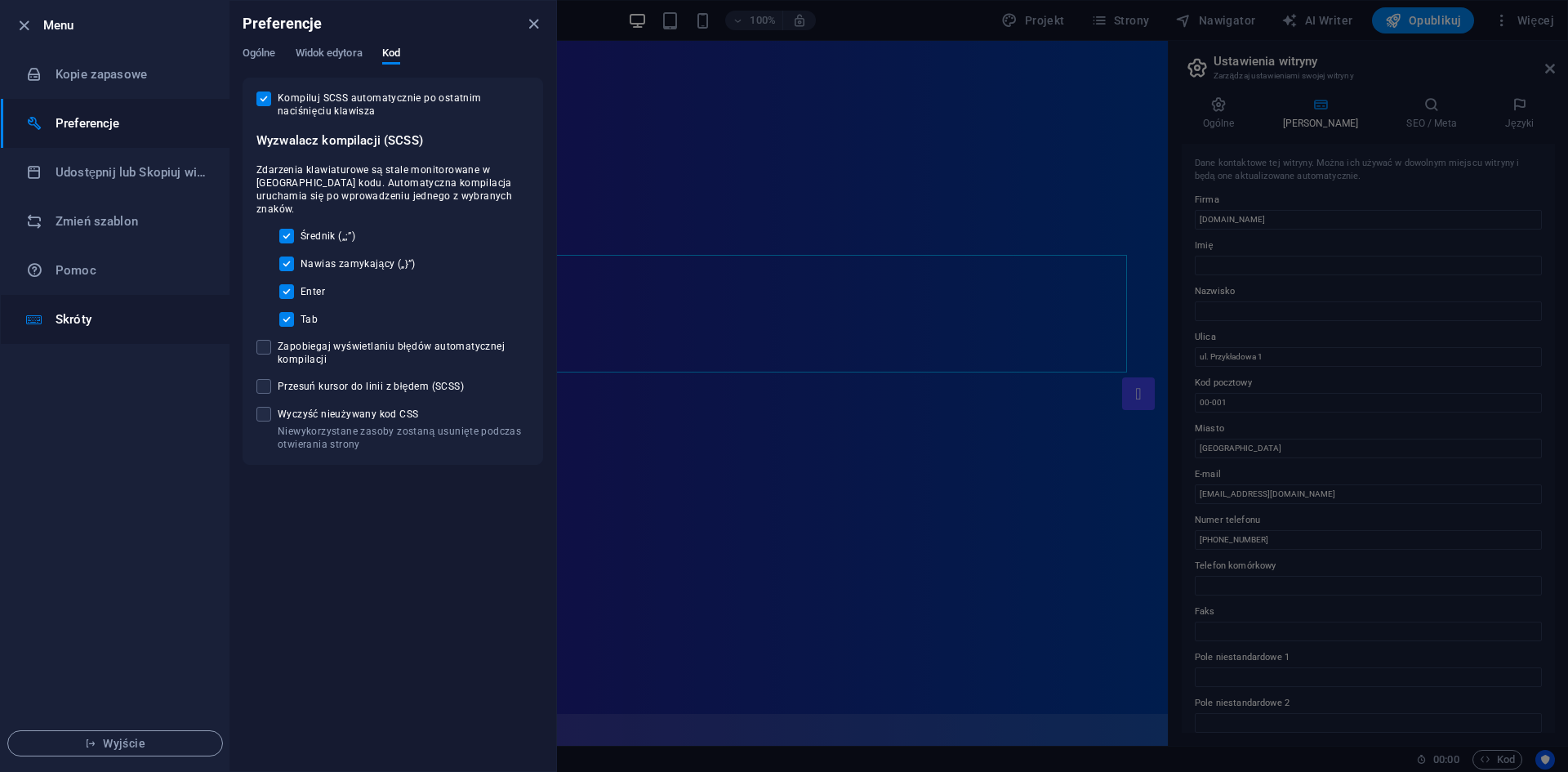
click at [76, 327] on h6 "Skróty" at bounding box center [130, 319] width 151 height 20
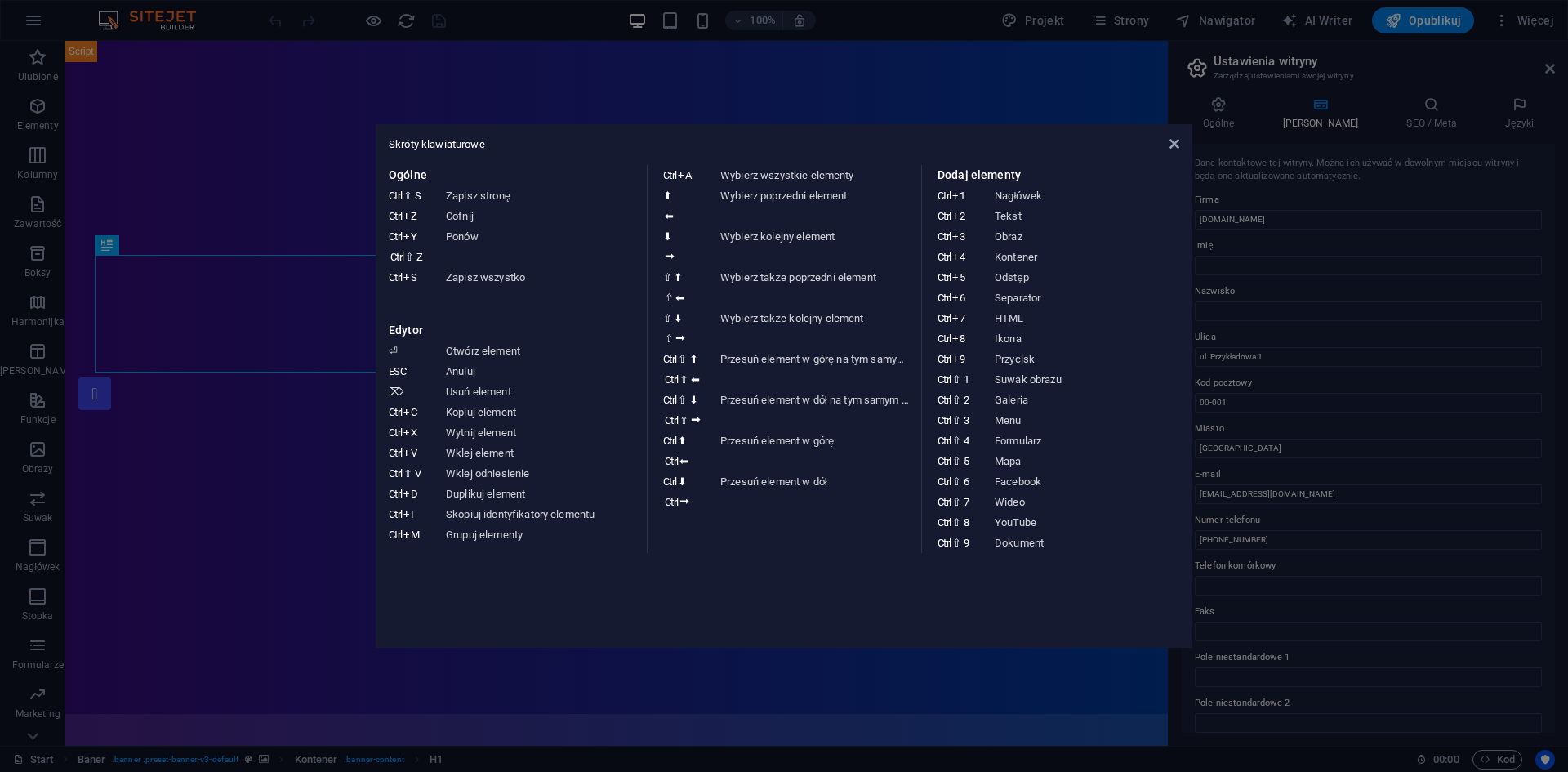
click at [1150, 14] on aside "Skróty klawiaturowe Ogólne Ctrl ⇧ S Zapisz stronę Ctrl Z Cofnij Ctrl Y Ctrl ⇧ Z…" at bounding box center [784, 386] width 1568 height 772
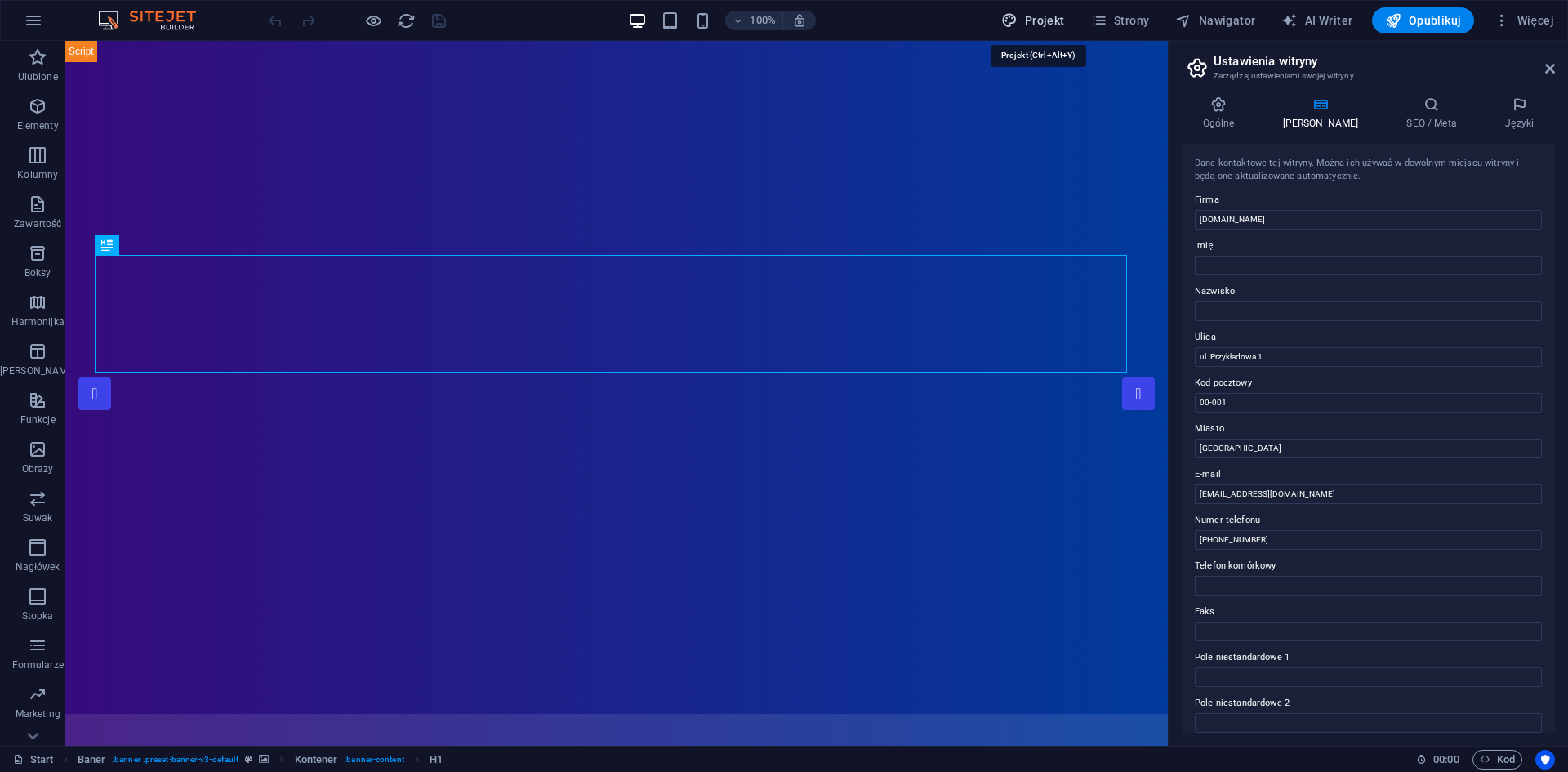
click at [1061, 24] on span "Projekt" at bounding box center [1033, 20] width 63 height 16
select select "px"
select select "300"
select select "px"
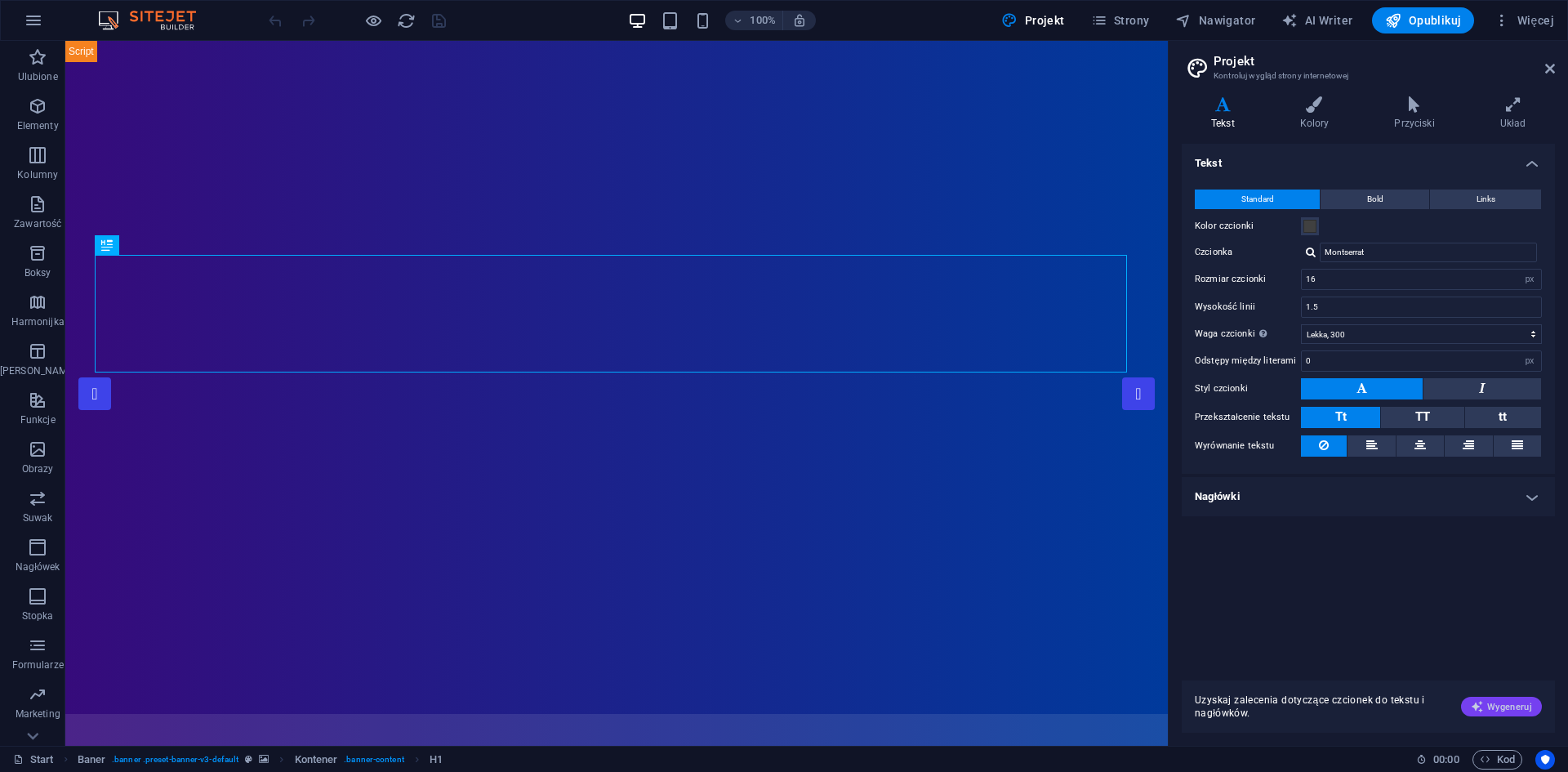
click at [1504, 707] on span "Wygeneruj" at bounding box center [1501, 706] width 61 height 13
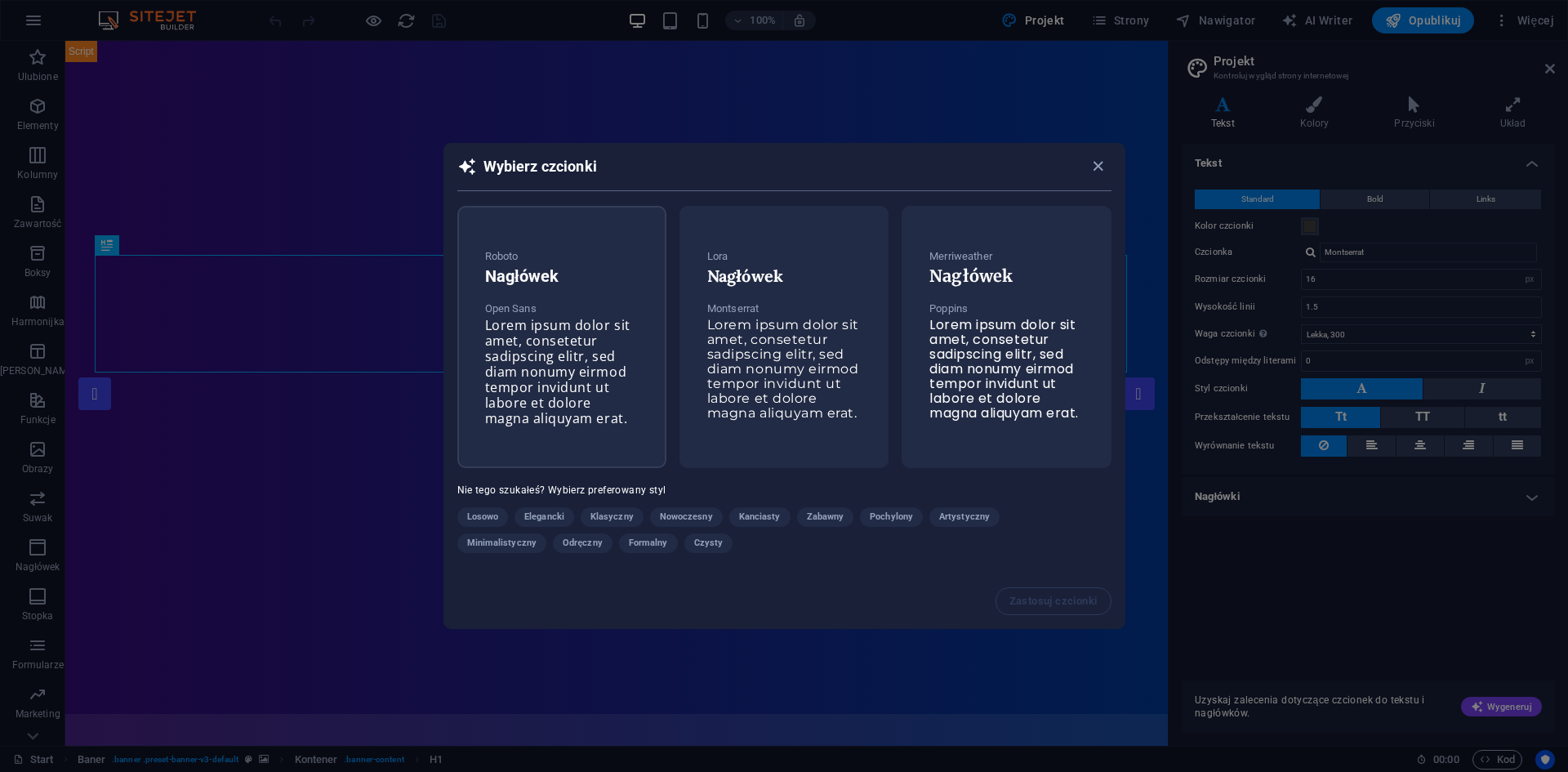
click at [552, 418] on span "Lorem ipsum dolor sit amet, consetetur sadipscing elitr, sed diam nonumy eirmod…" at bounding box center [558, 371] width 146 height 111
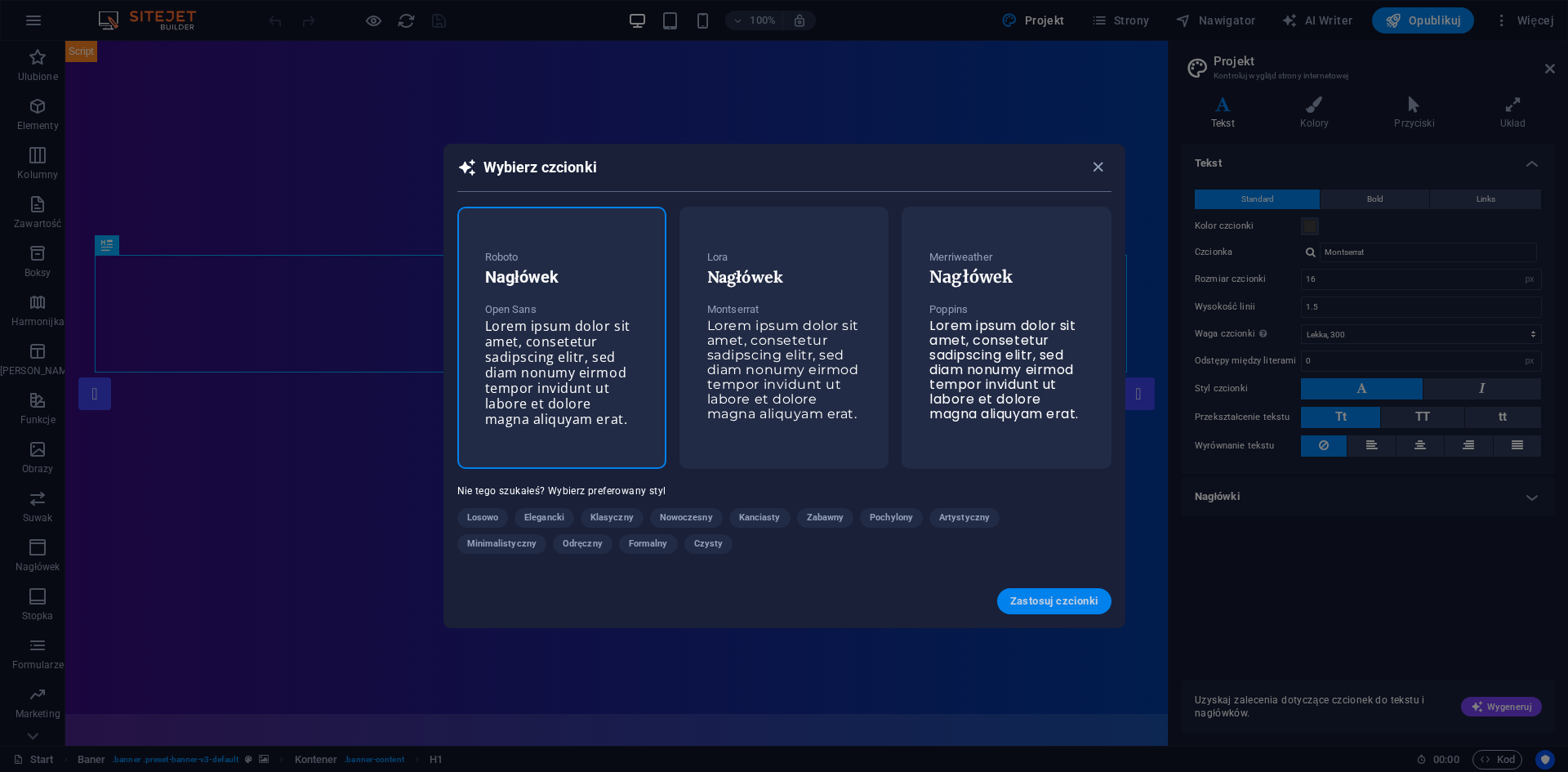
click at [1061, 607] on span "Zastosuj czcionki" at bounding box center [1054, 602] width 89 height 13
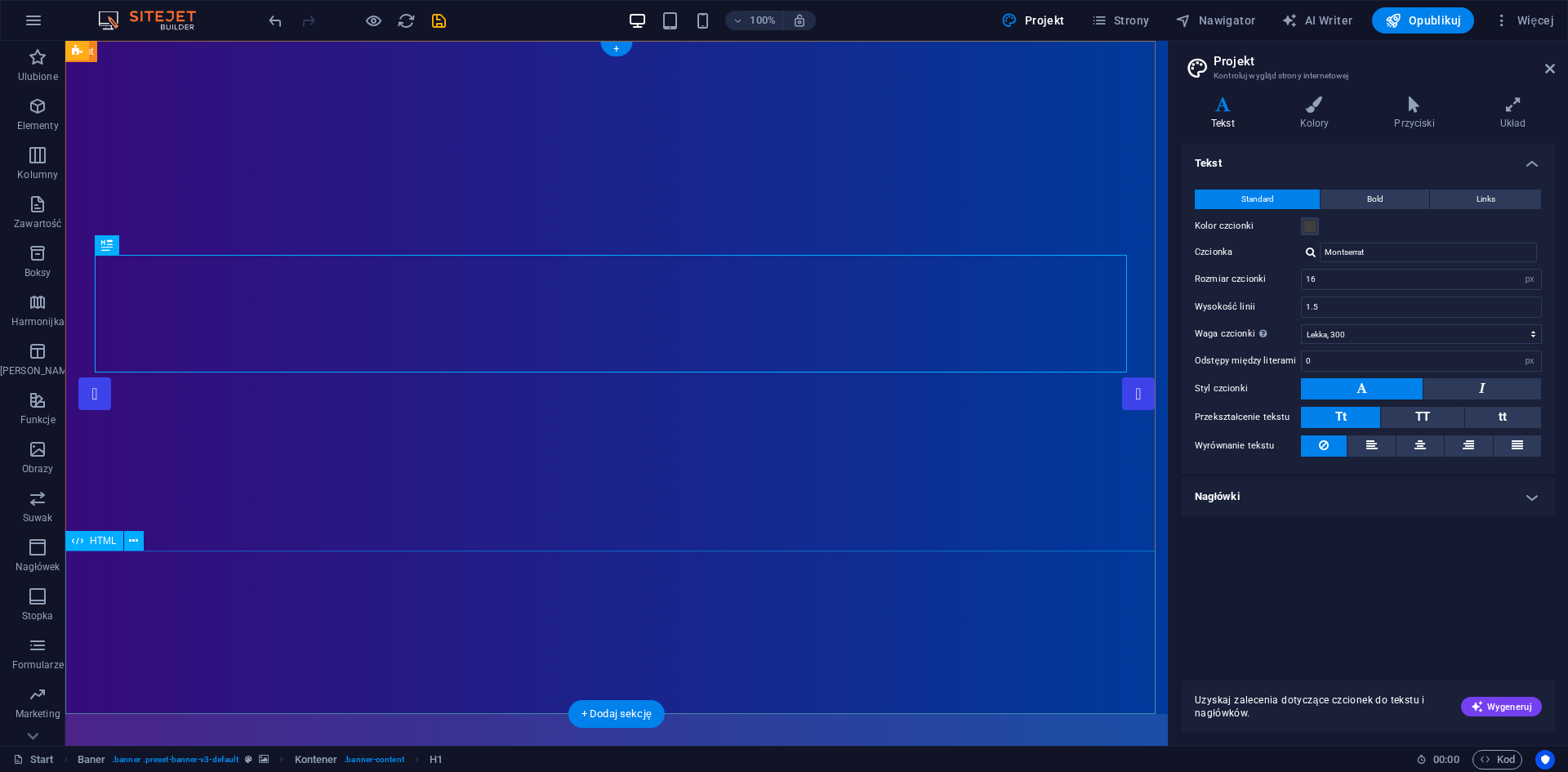
type input "Open Sans"
select select "400"
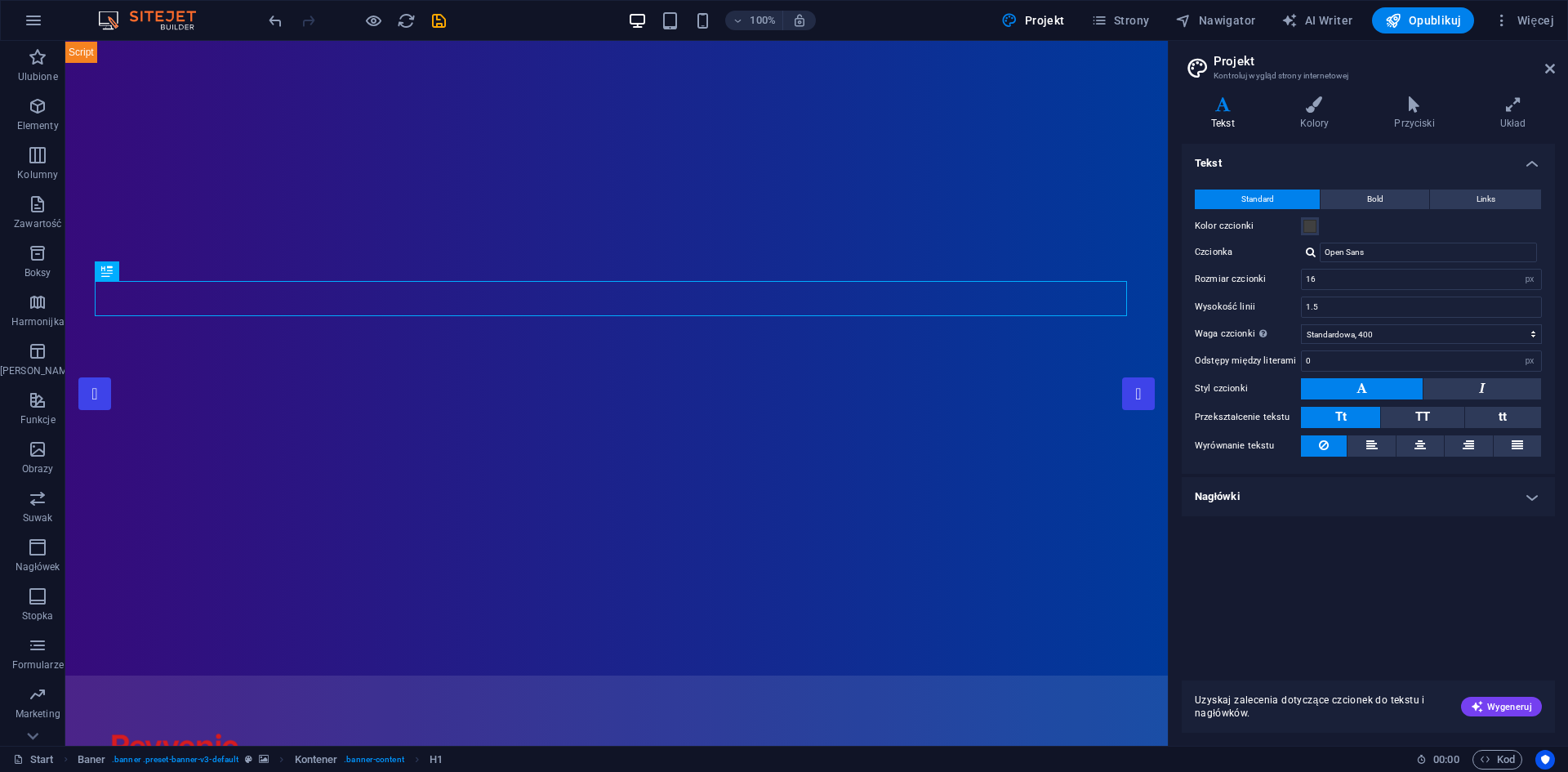
click at [1557, 499] on div "Warianty Tekst Kolory Przyciski Układ Tekst Standard Bold Links Kolor czcionki …" at bounding box center [1369, 415] width 400 height 663
drag, startPoint x: 1552, startPoint y: 501, endPoint x: 1541, endPoint y: 501, distance: 11.0
click at [1547, 501] on h4 "Nagłówki" at bounding box center [1369, 496] width 373 height 39
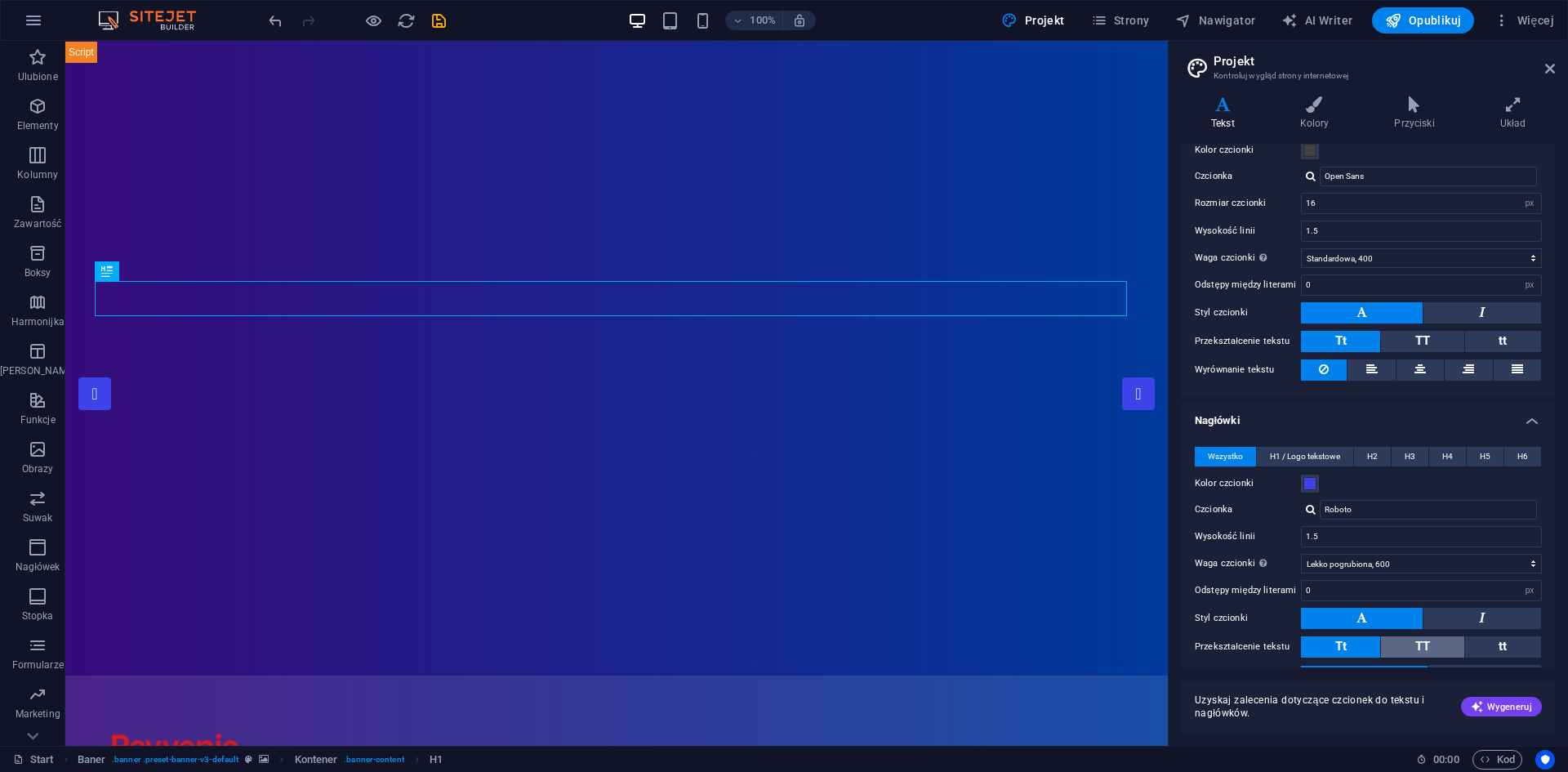
scroll to position [168, 0]
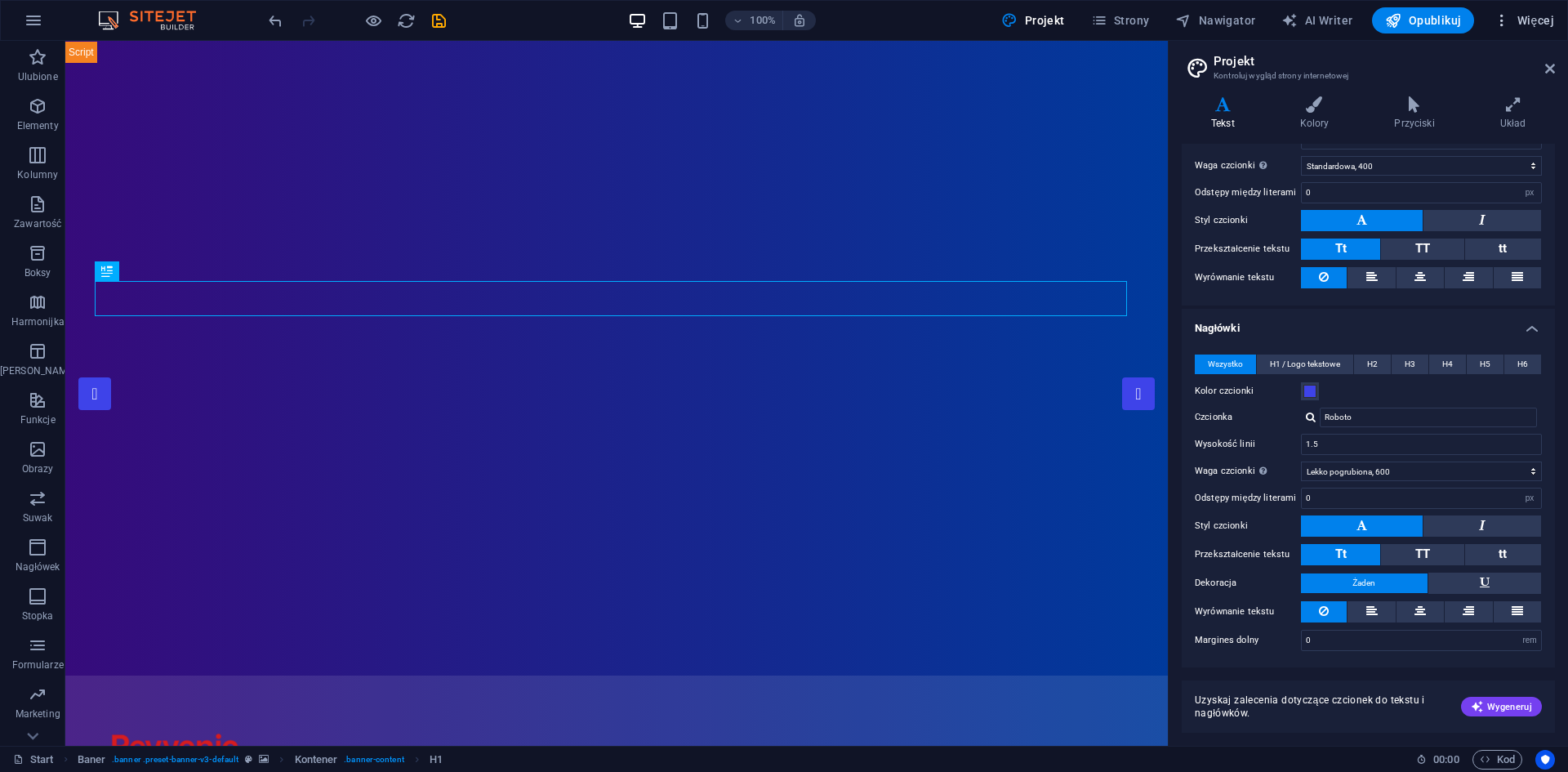
click at [1544, 24] on span "Więcej" at bounding box center [1523, 20] width 60 height 16
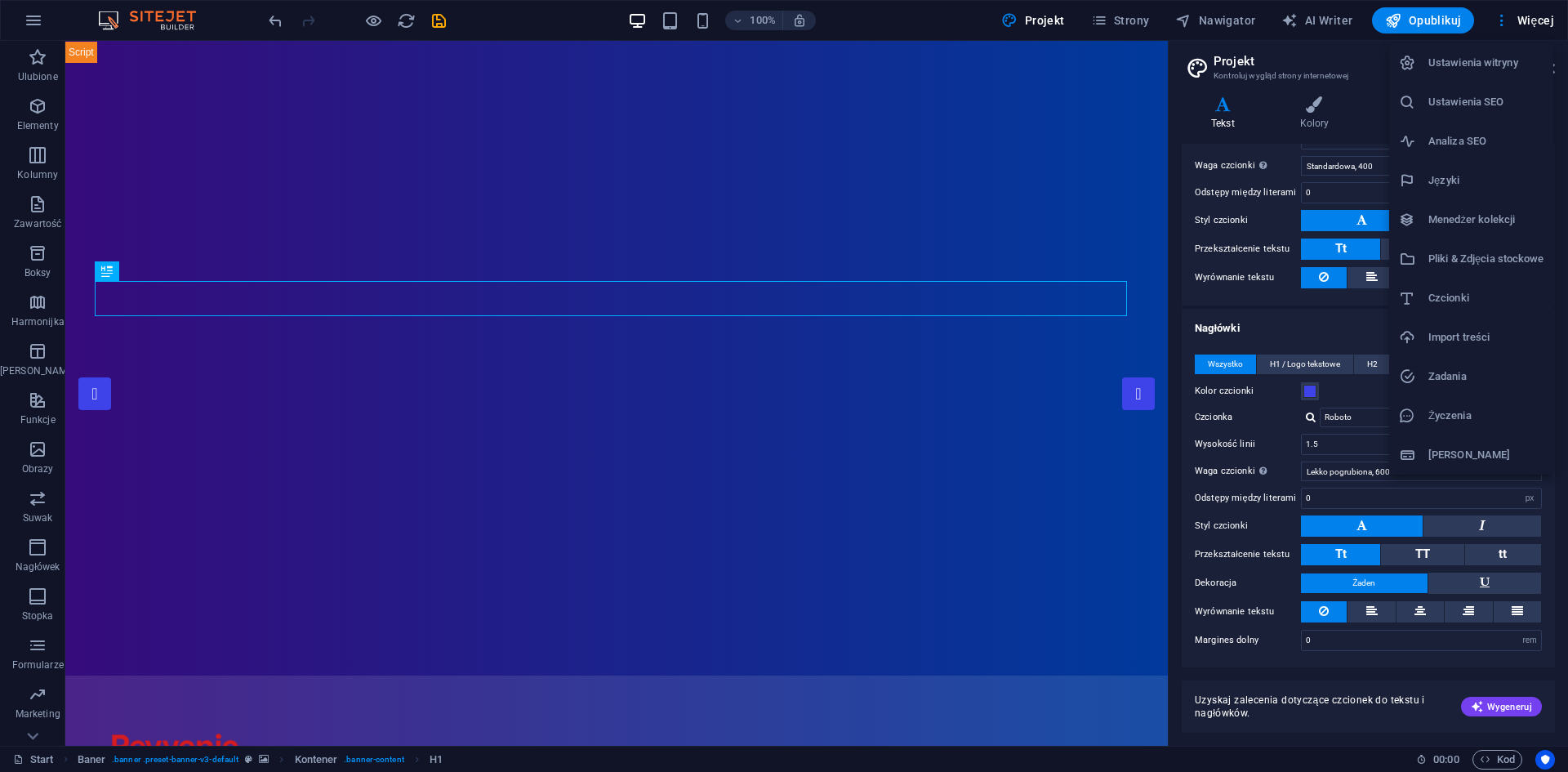
click at [1509, 250] on h6 "Pliki & Zdjęcia stockowe" at bounding box center [1486, 259] width 115 height 20
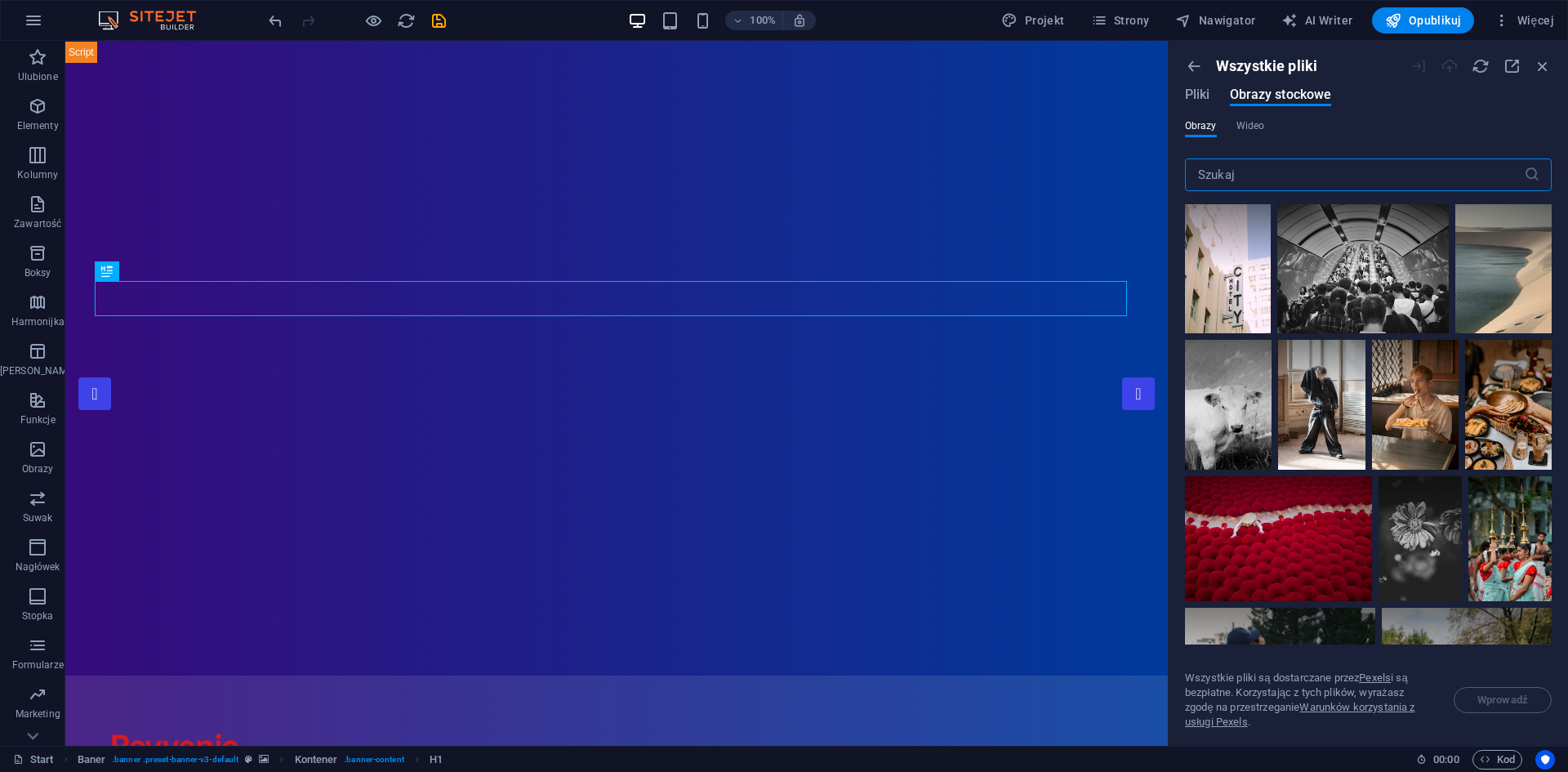
click at [1245, 118] on div "Wszystkie pliki Pliki Obrazy stockowe" at bounding box center [1368, 88] width 367 height 62
click at [1254, 128] on span "Wideo" at bounding box center [1250, 126] width 28 height 20
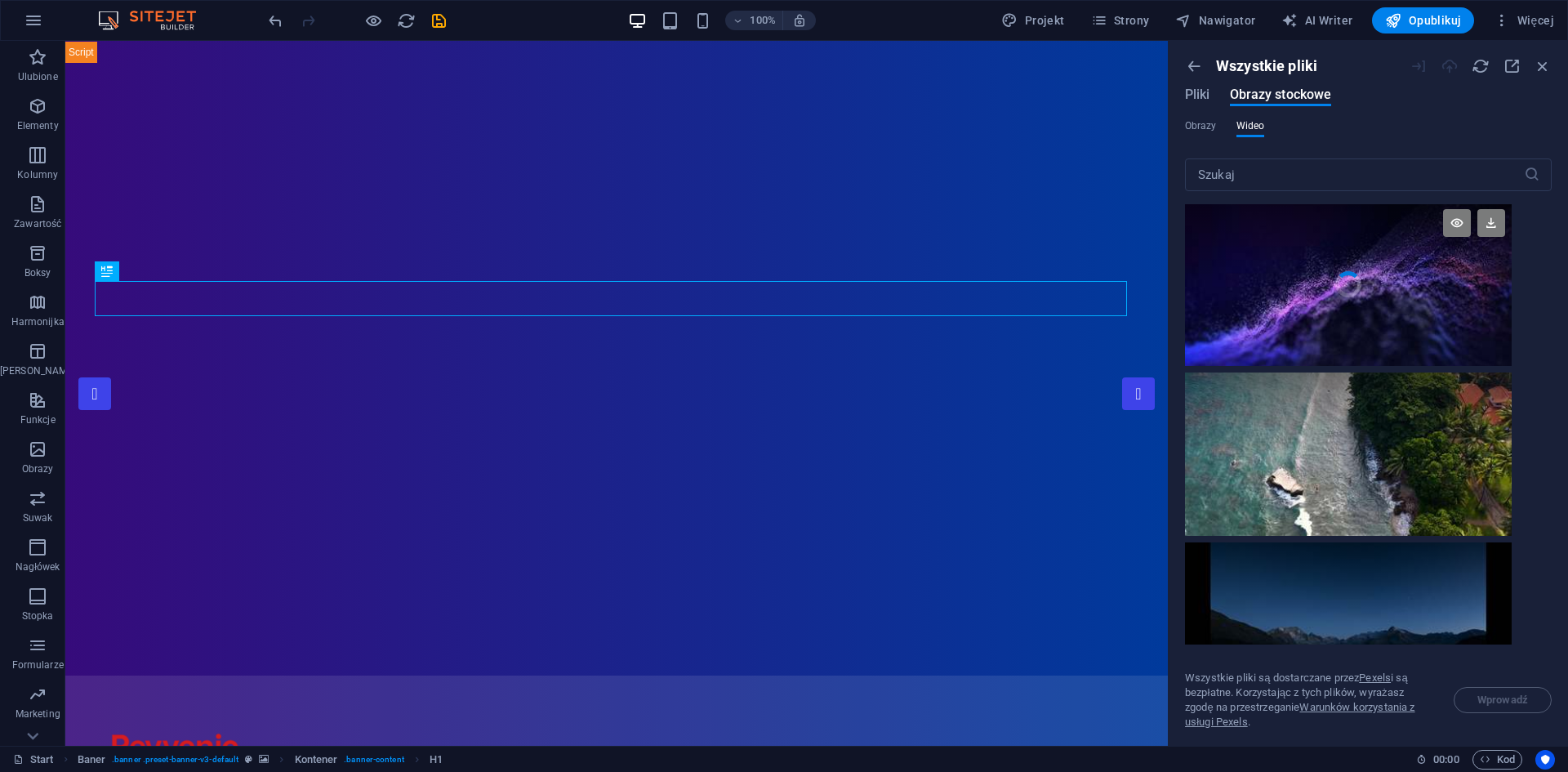
scroll to position [490, 0]
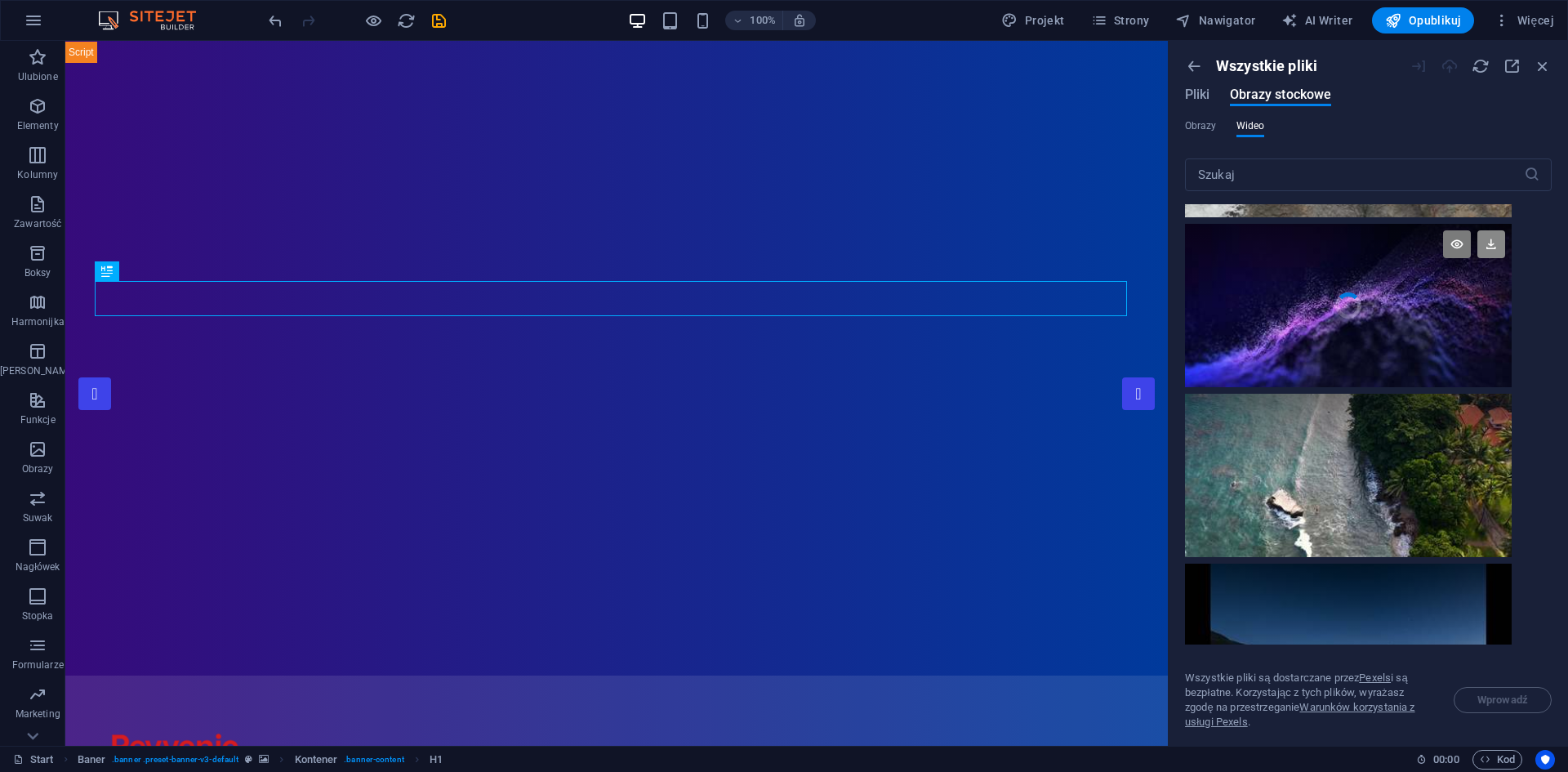
click at [1498, 244] on icon at bounding box center [1491, 244] width 28 height 28
click at [1382, 290] on div at bounding box center [1348, 265] width 327 height 82
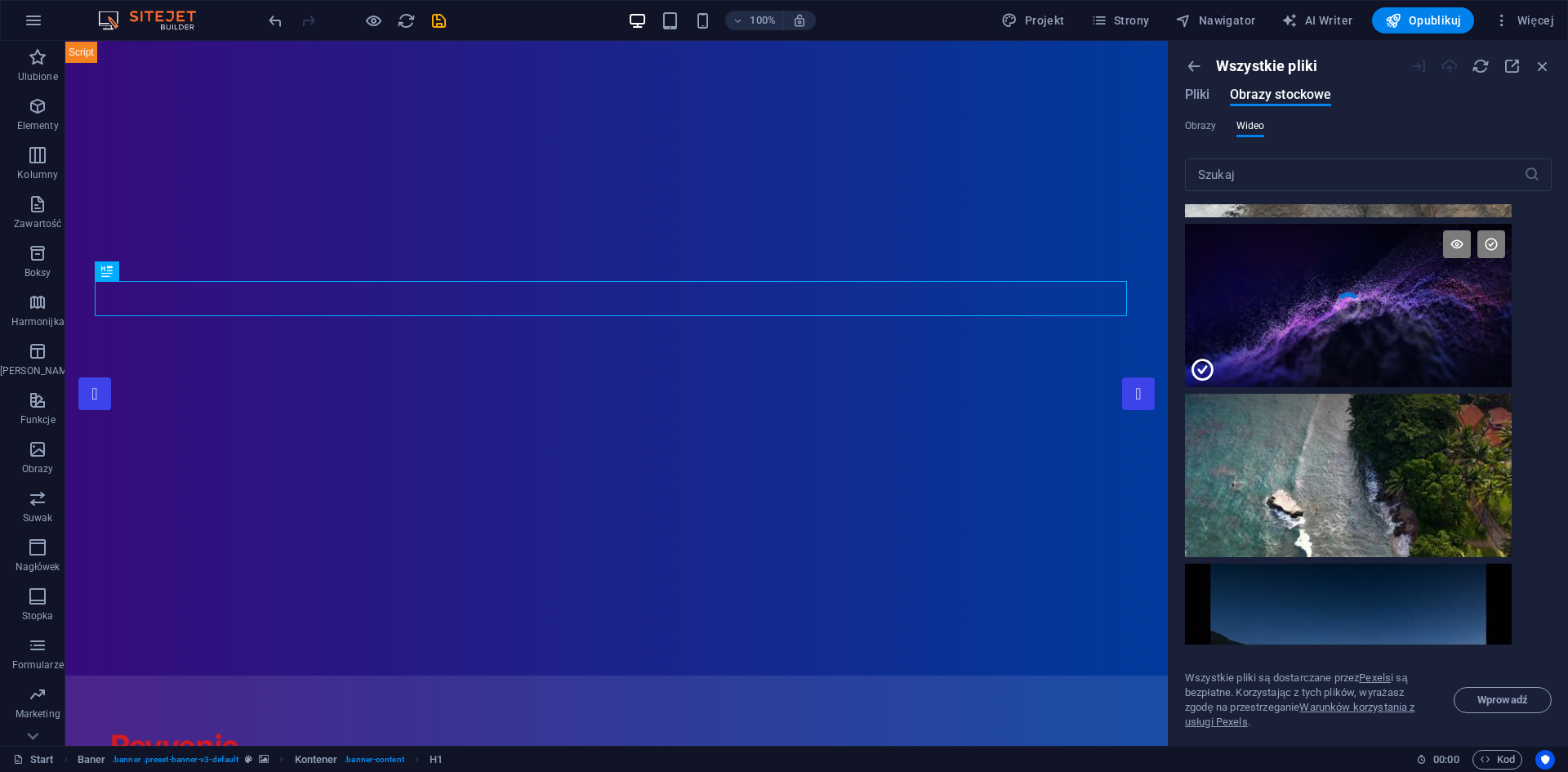
click at [1205, 366] on icon at bounding box center [1201, 369] width 26 height 26
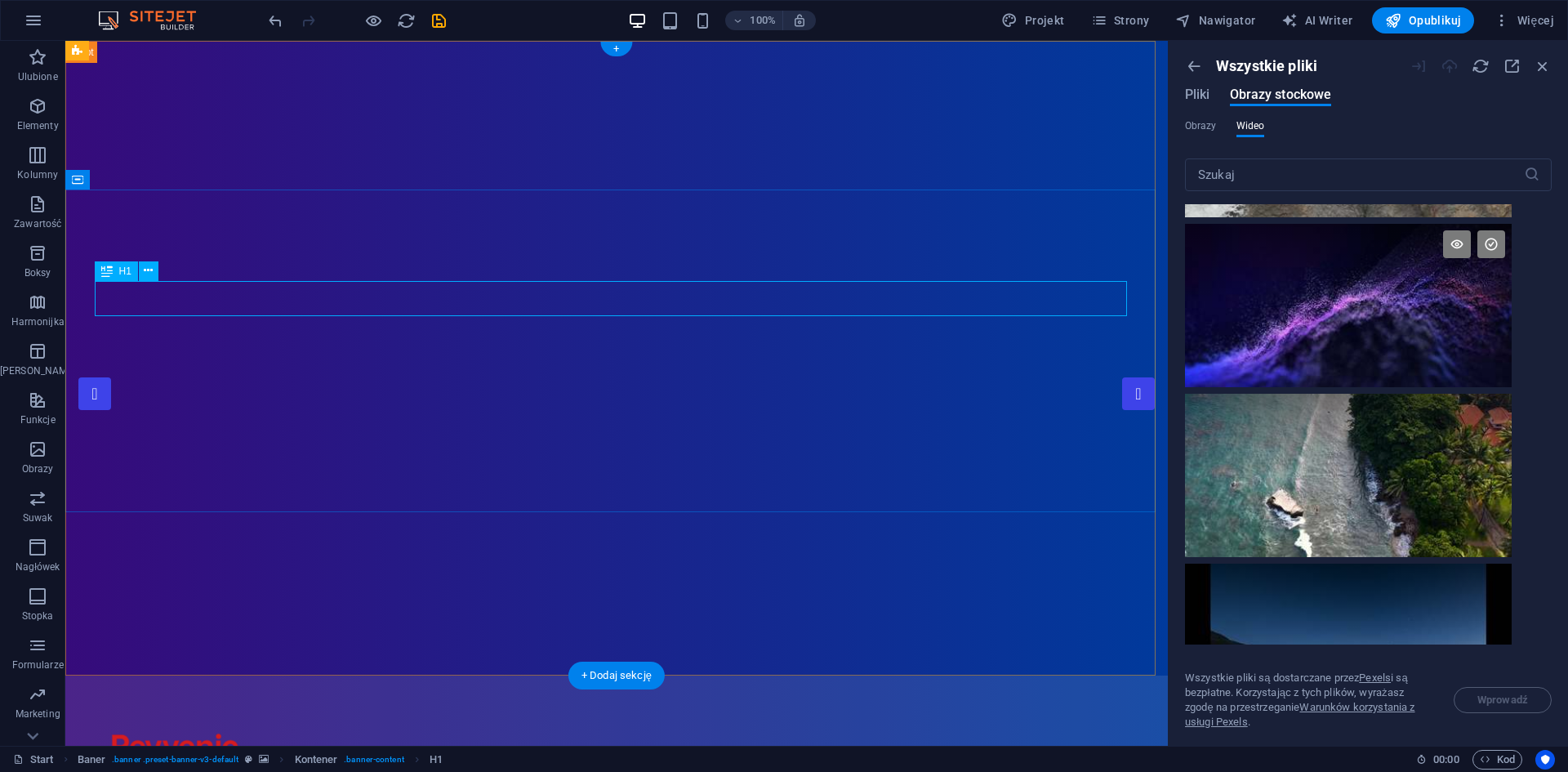
drag, startPoint x: 1397, startPoint y: 364, endPoint x: 762, endPoint y: 308, distance: 637.5
click at [33, 22] on icon "button" at bounding box center [33, 20] width 20 height 20
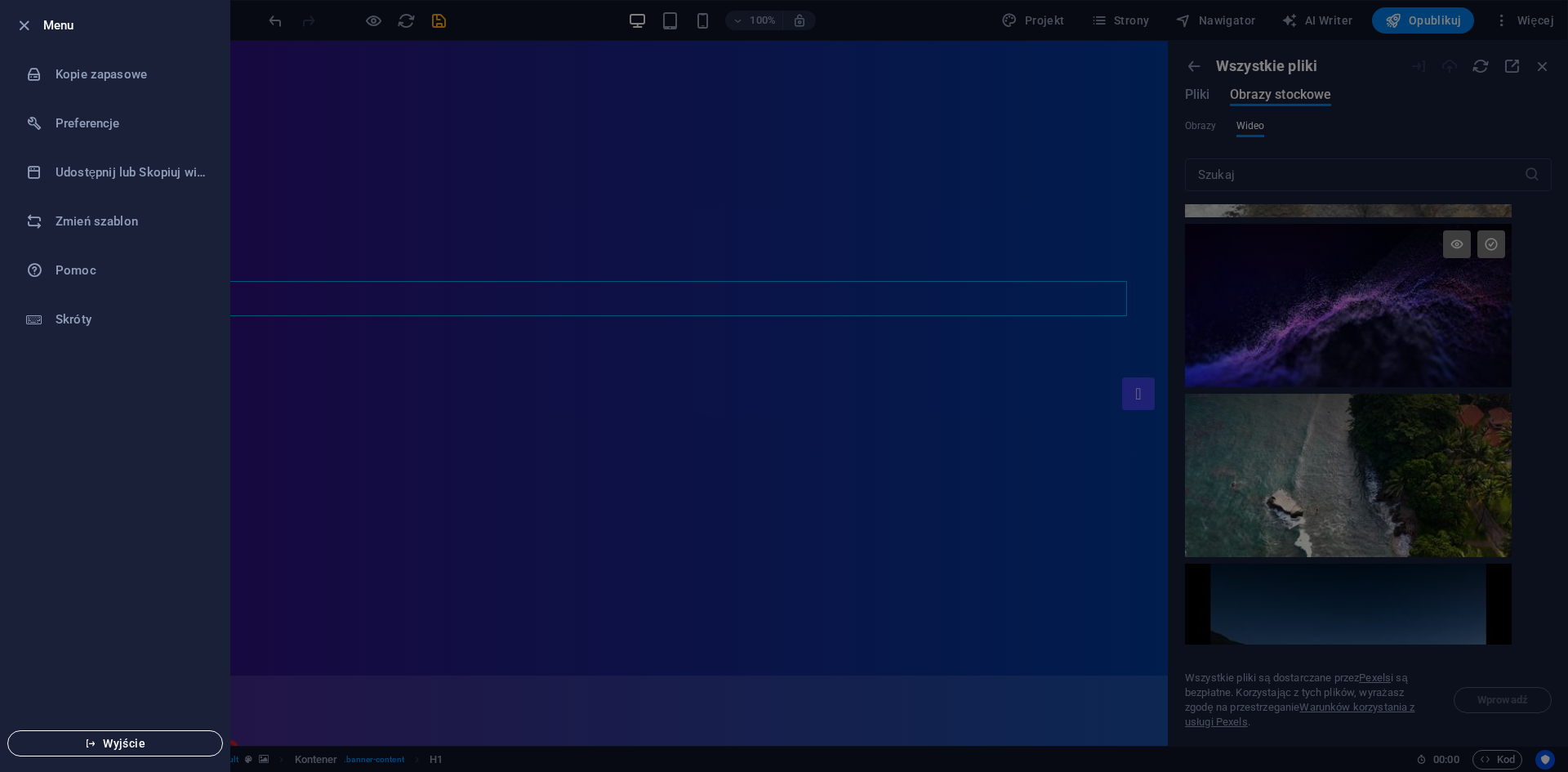
click at [147, 744] on span "Wyjście" at bounding box center [114, 743] width 188 height 13
